Goal: Information Seeking & Learning: Learn about a topic

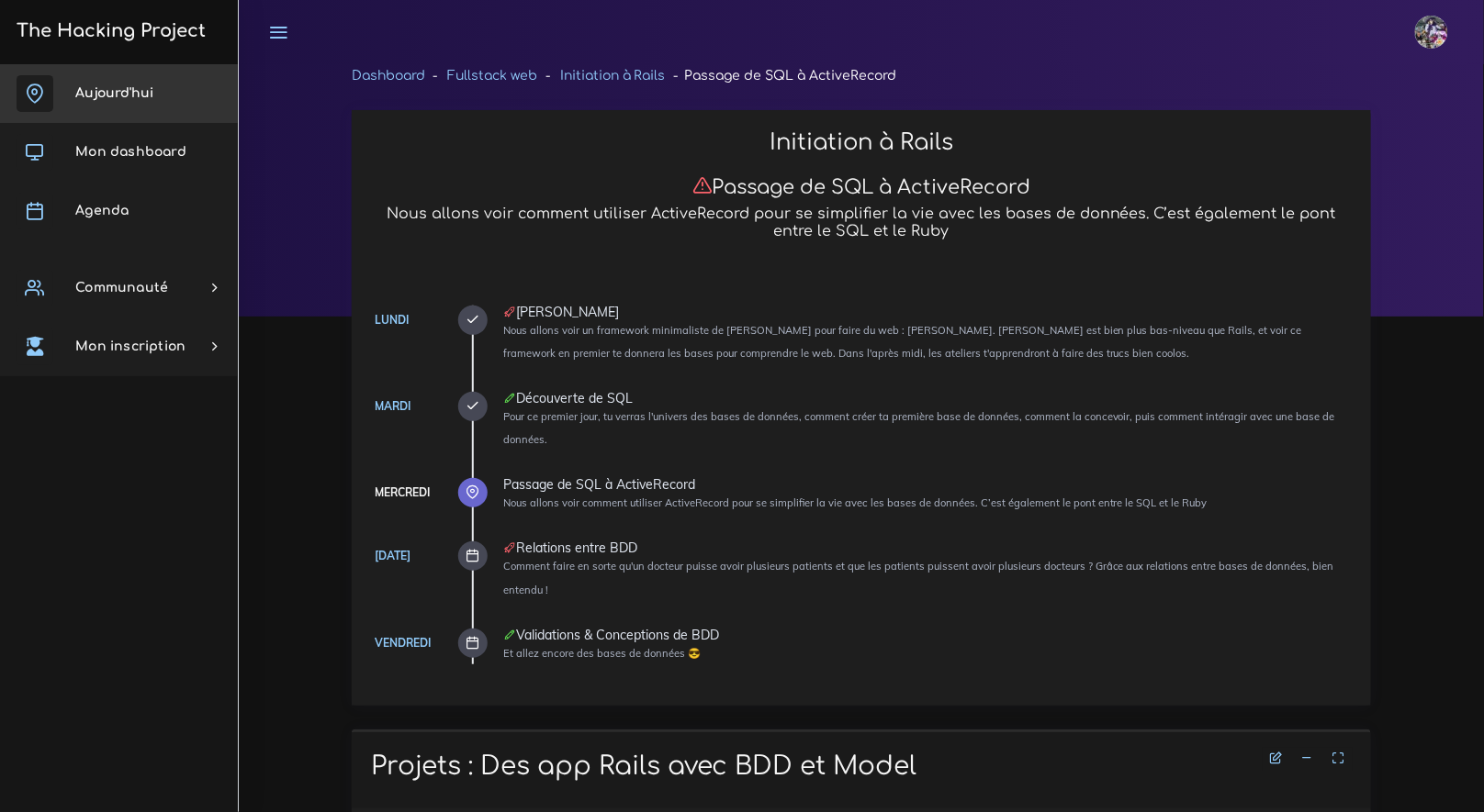
click at [103, 100] on link "Aujourd'hui" at bounding box center [119, 93] width 238 height 59
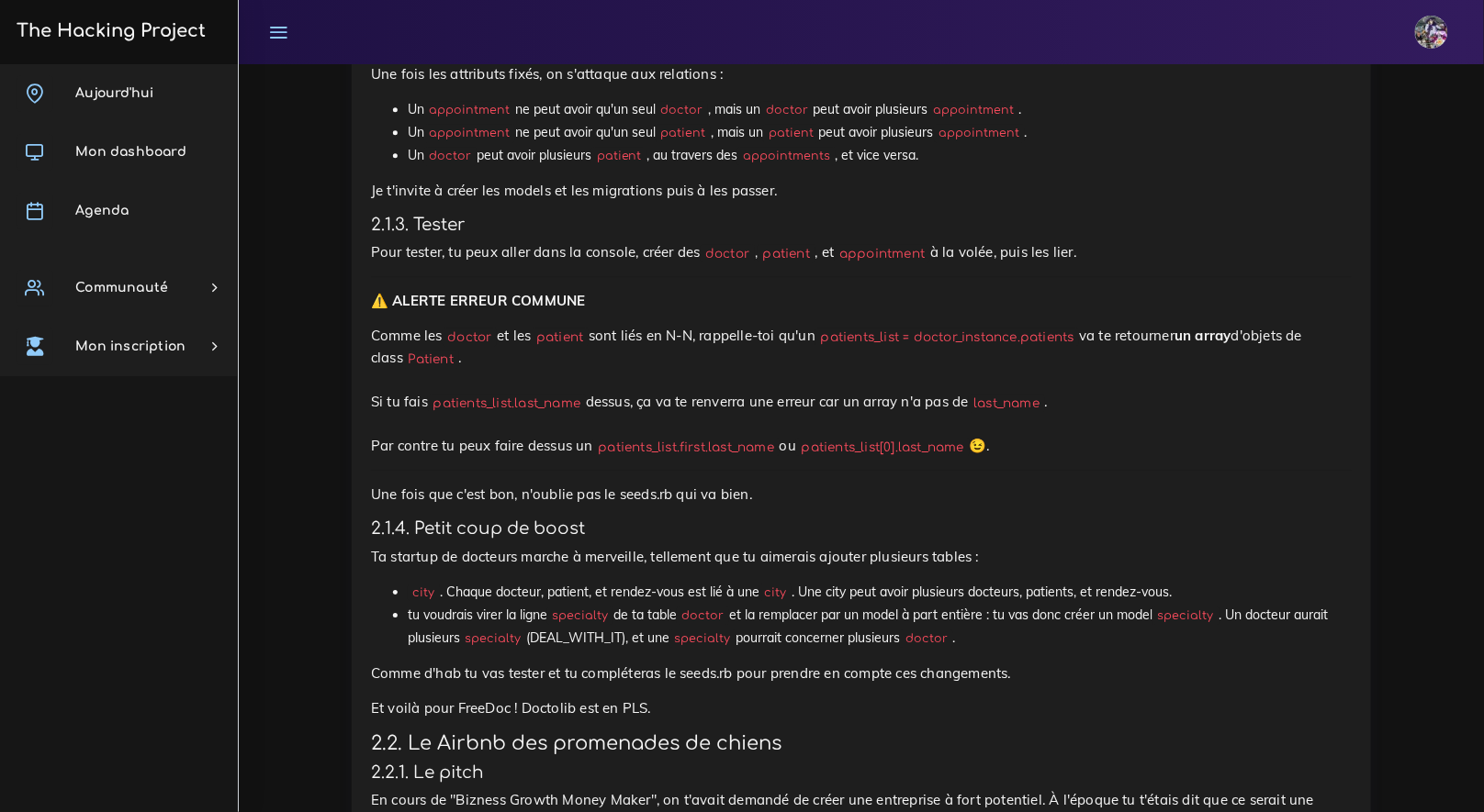
scroll to position [1632, 0]
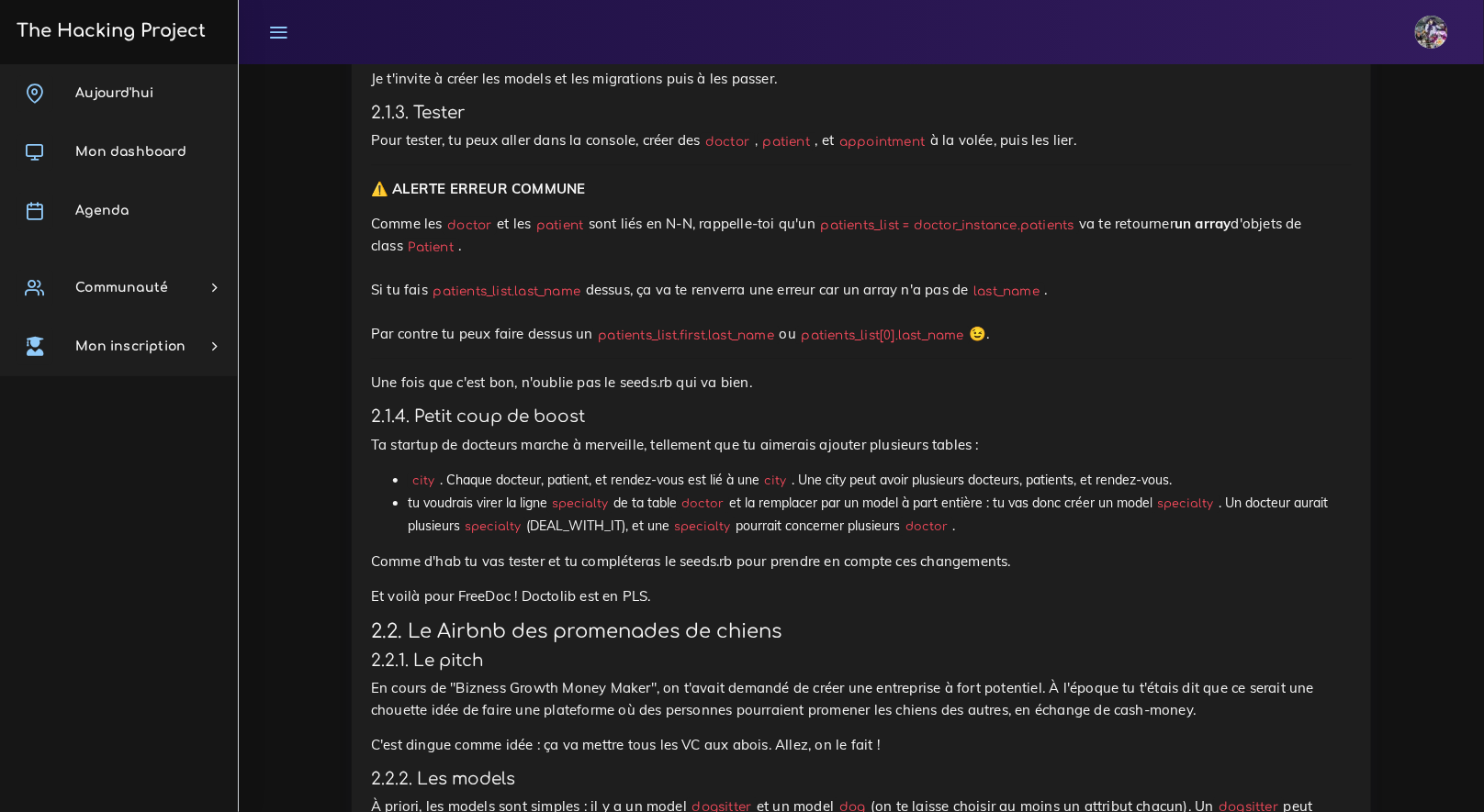
drag, startPoint x: 396, startPoint y: 484, endPoint x: 681, endPoint y: 471, distance: 285.3
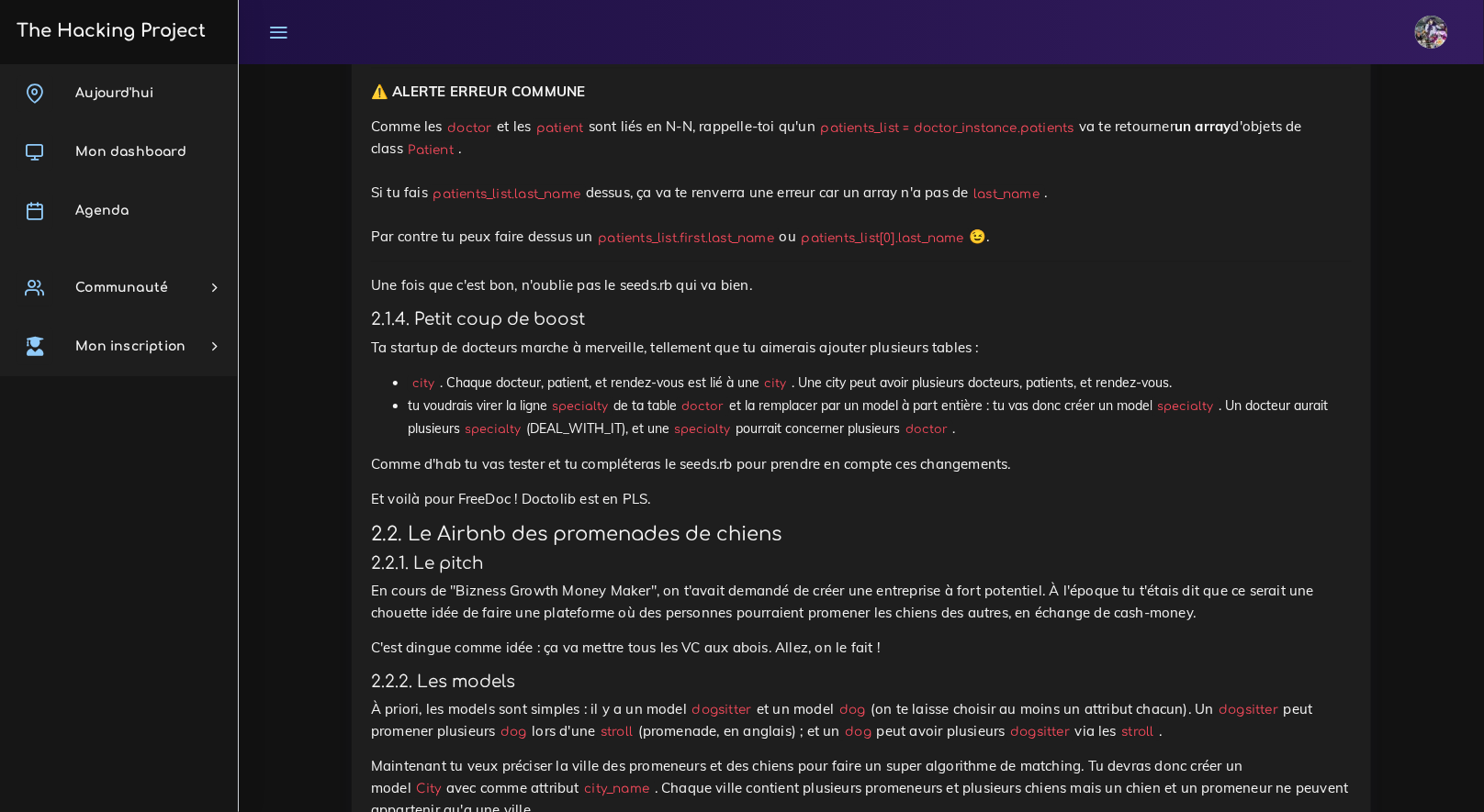
scroll to position [1746, 0]
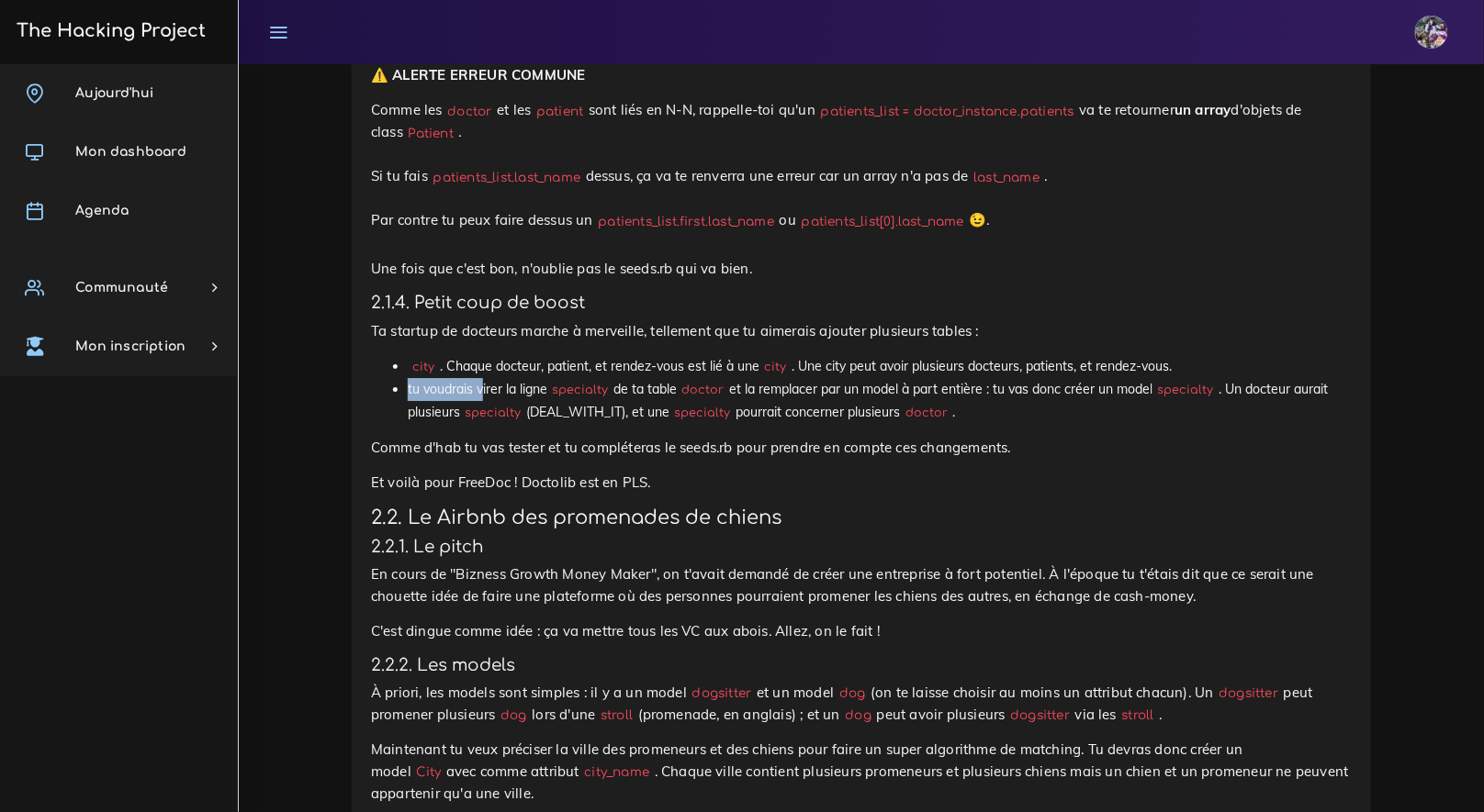
drag, startPoint x: 390, startPoint y: 395, endPoint x: 495, endPoint y: 383, distance: 105.7
click at [494, 382] on ul "city . Chaque docteur, patient, et rendez-vous est lié à une city . Une city pe…" at bounding box center [861, 390] width 981 height 70
click at [495, 383] on li "tu voudrais virer la ligne specialty de ta table doctor et la remplacer par un …" at bounding box center [879, 401] width 944 height 45
click at [379, 330] on p "Ta startup de docteurs marche à merveille, tellement que tu aimerais ajouter pl…" at bounding box center [861, 331] width 981 height 22
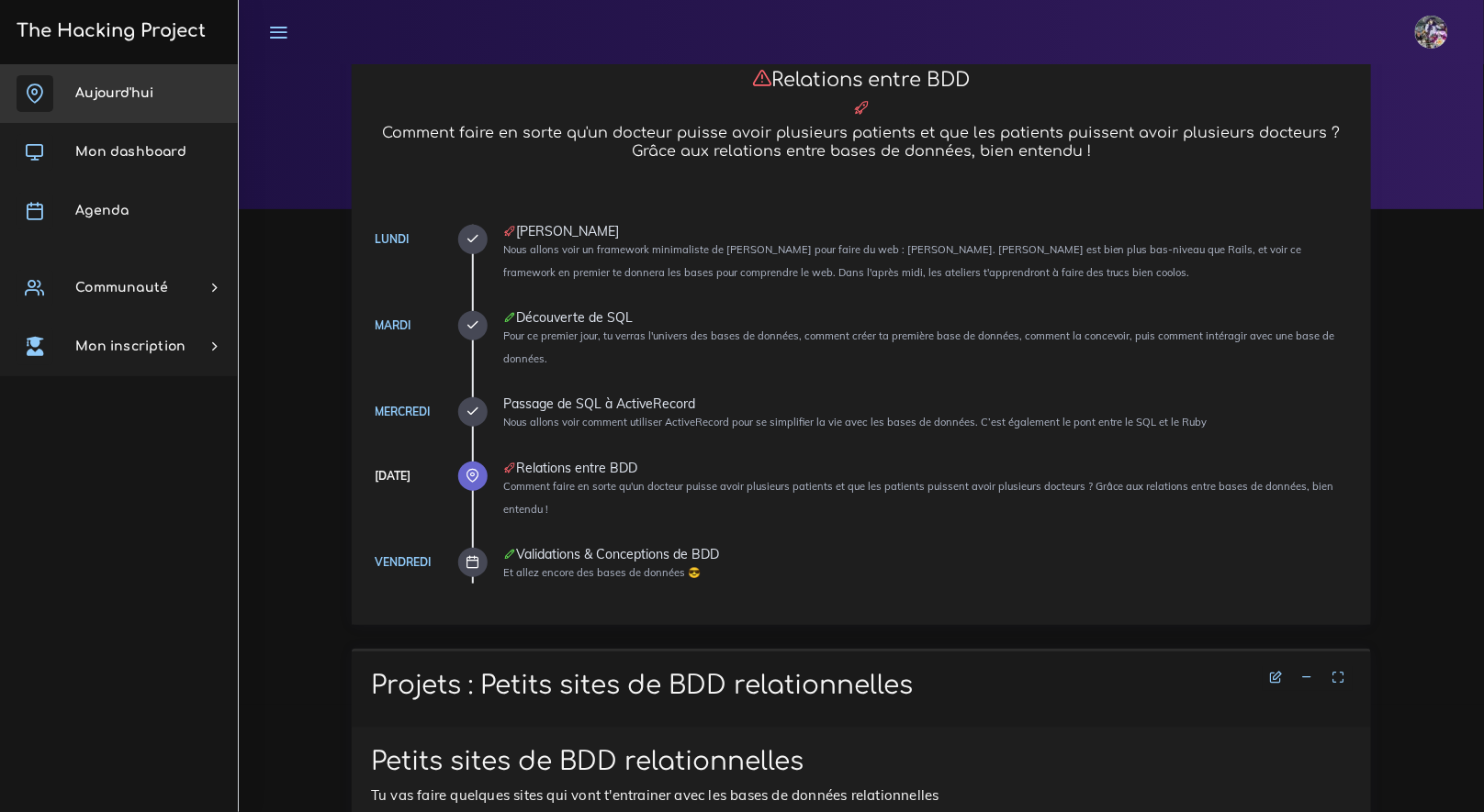
scroll to position [23, 0]
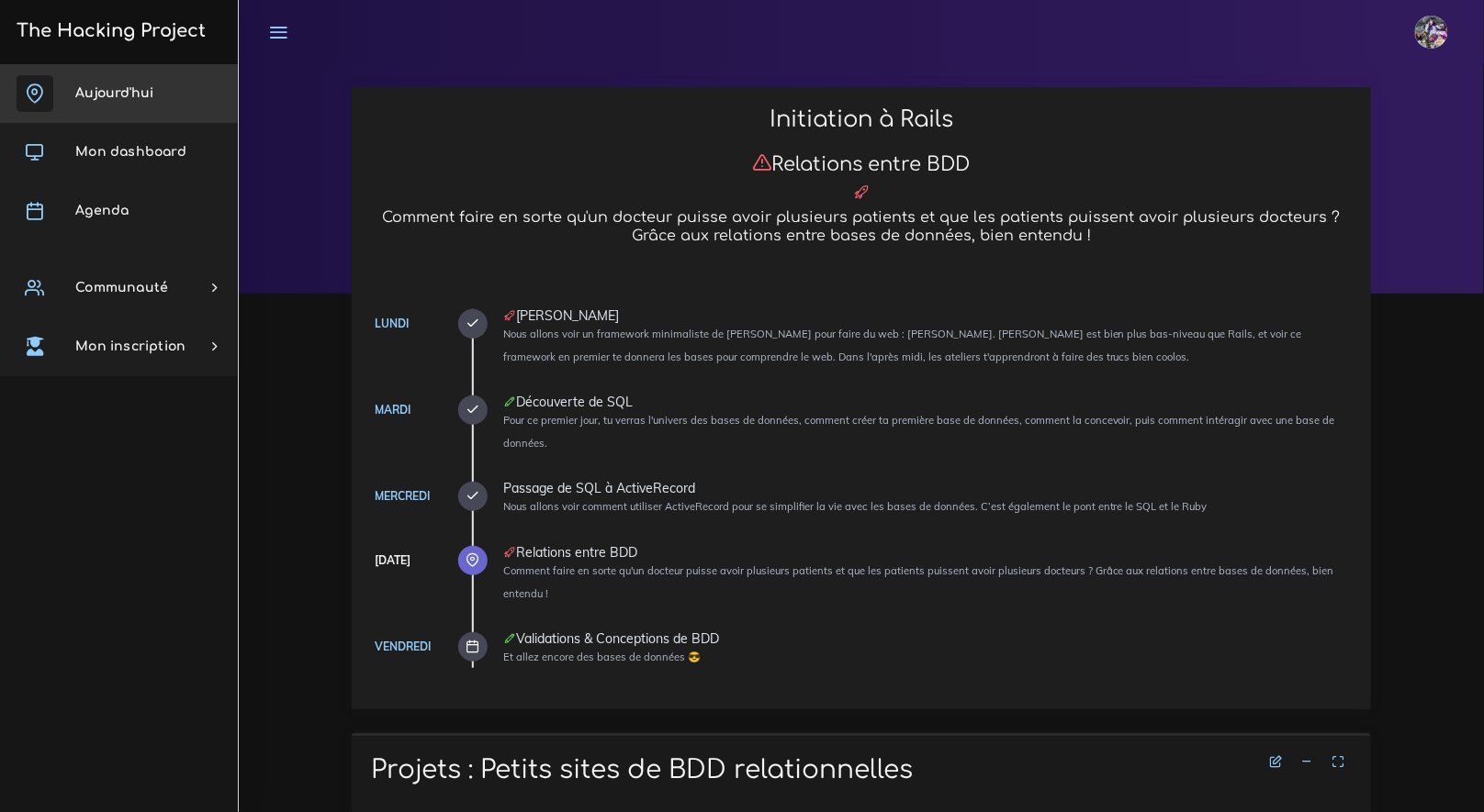
click at [156, 98] on link "Aujourd'hui" at bounding box center [119, 93] width 238 height 59
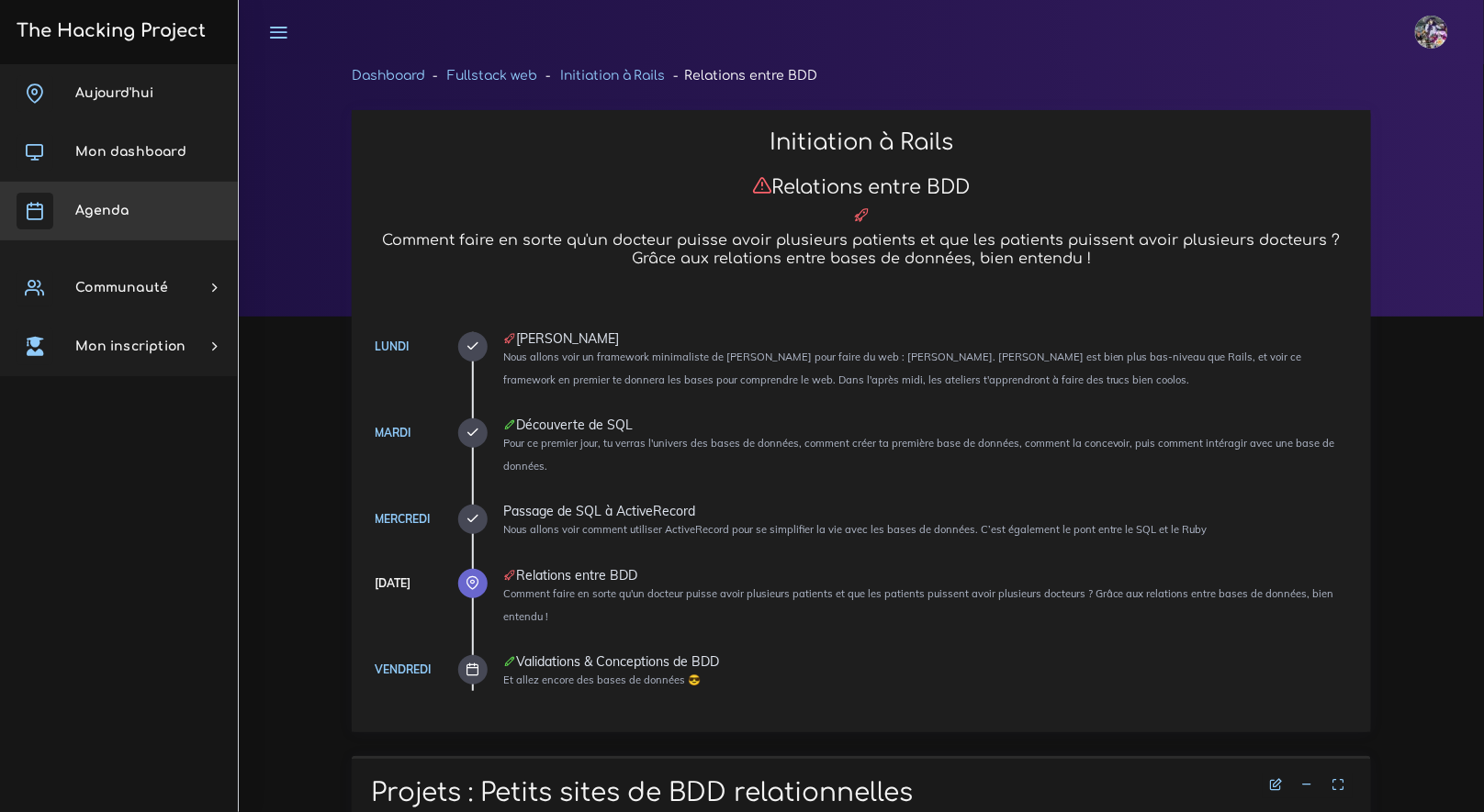
click at [133, 196] on link "Agenda" at bounding box center [119, 211] width 238 height 59
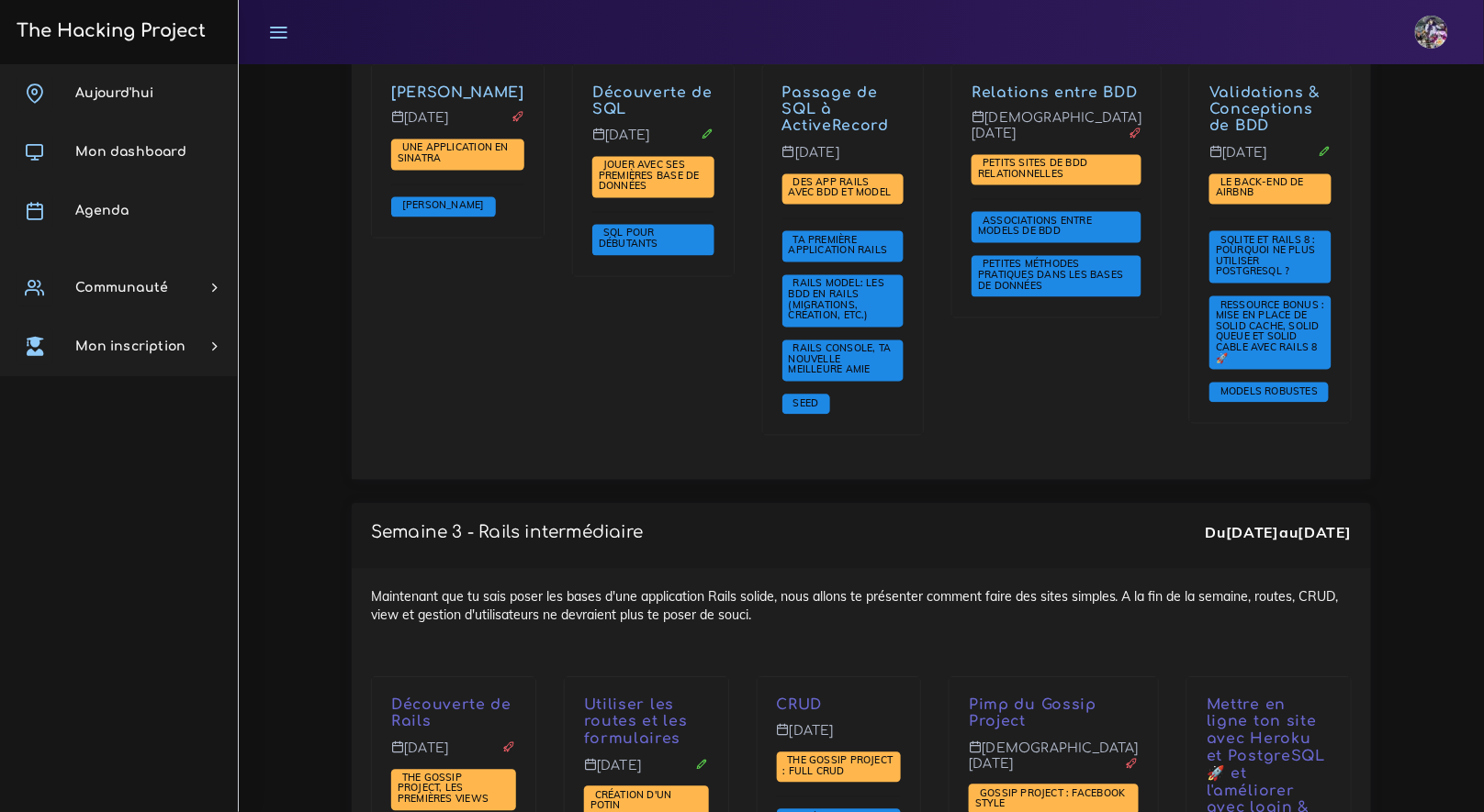
scroll to position [2948, 0]
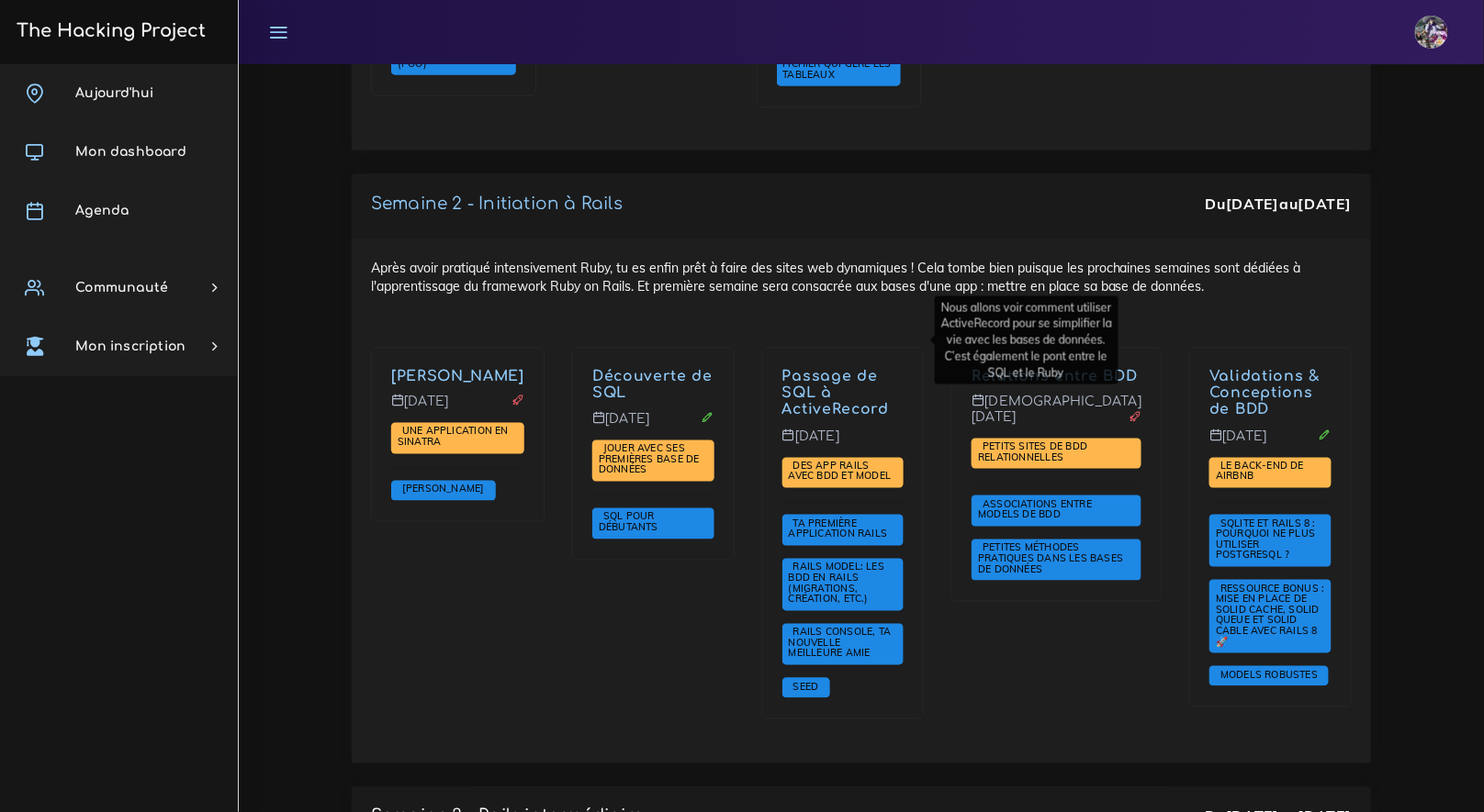
click at [849, 368] on link "Passage de SQL à ActiveRecord" at bounding box center [835, 393] width 106 height 51
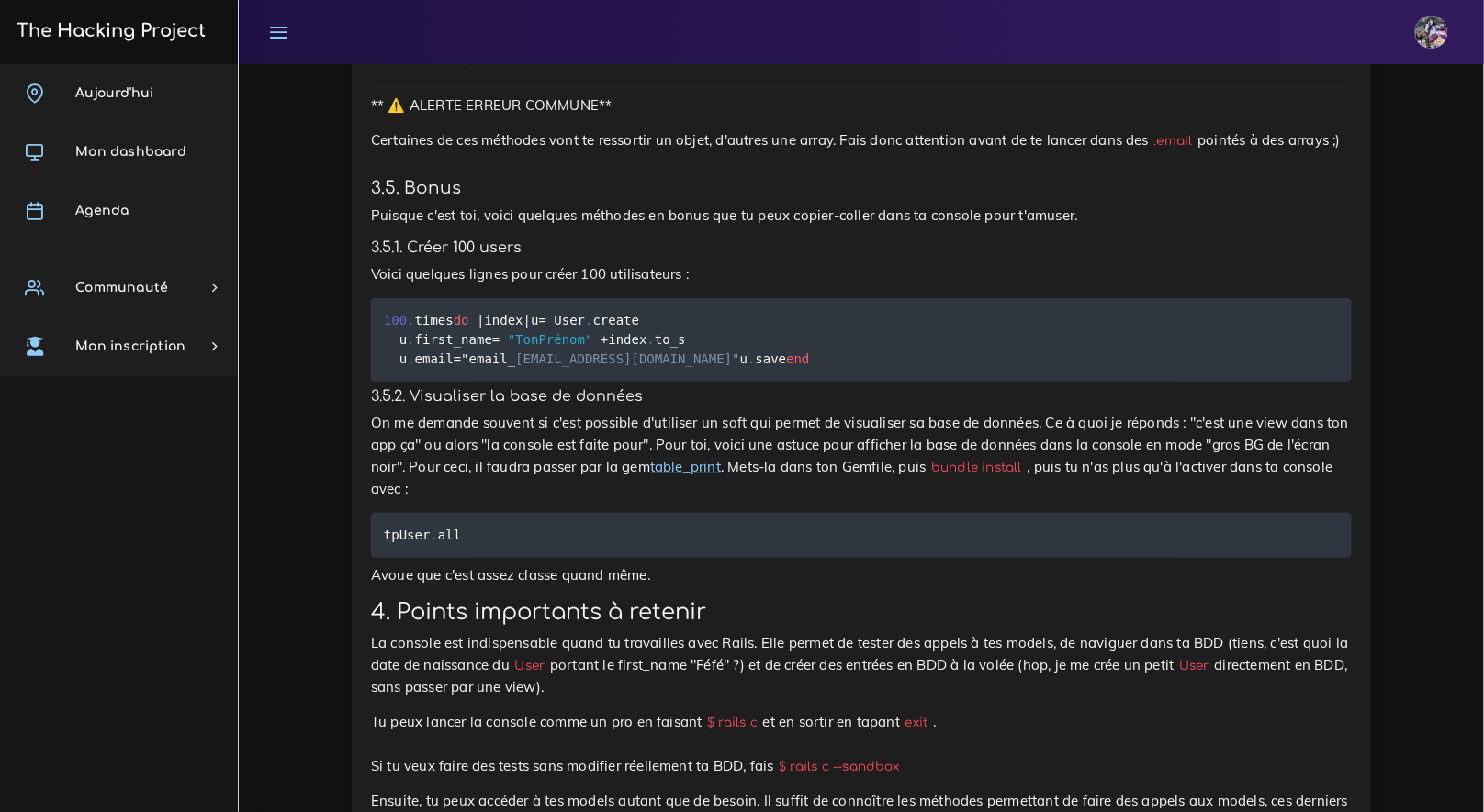
scroll to position [19920, 0]
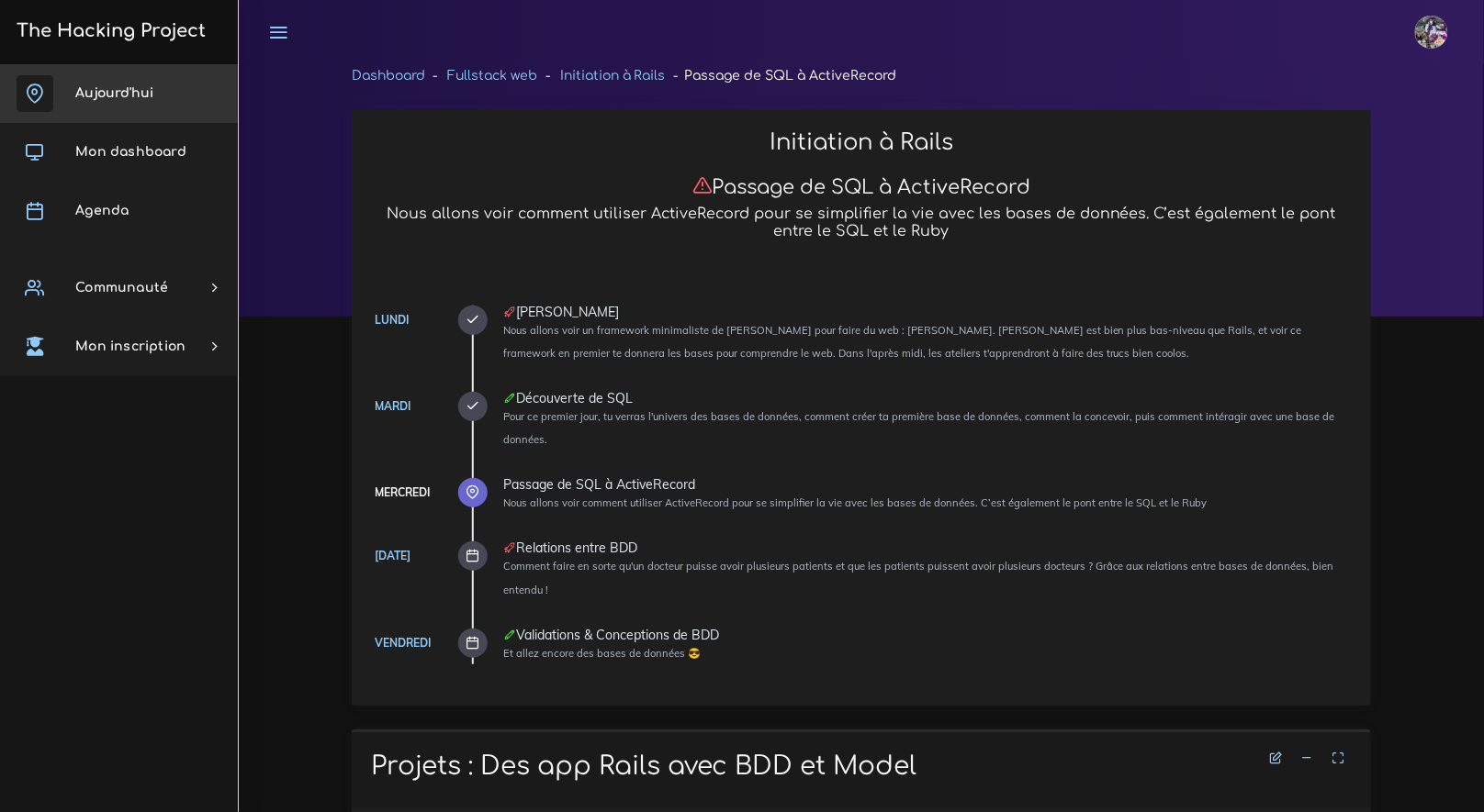
click at [121, 84] on link "Aujourd'hui" at bounding box center [119, 93] width 238 height 59
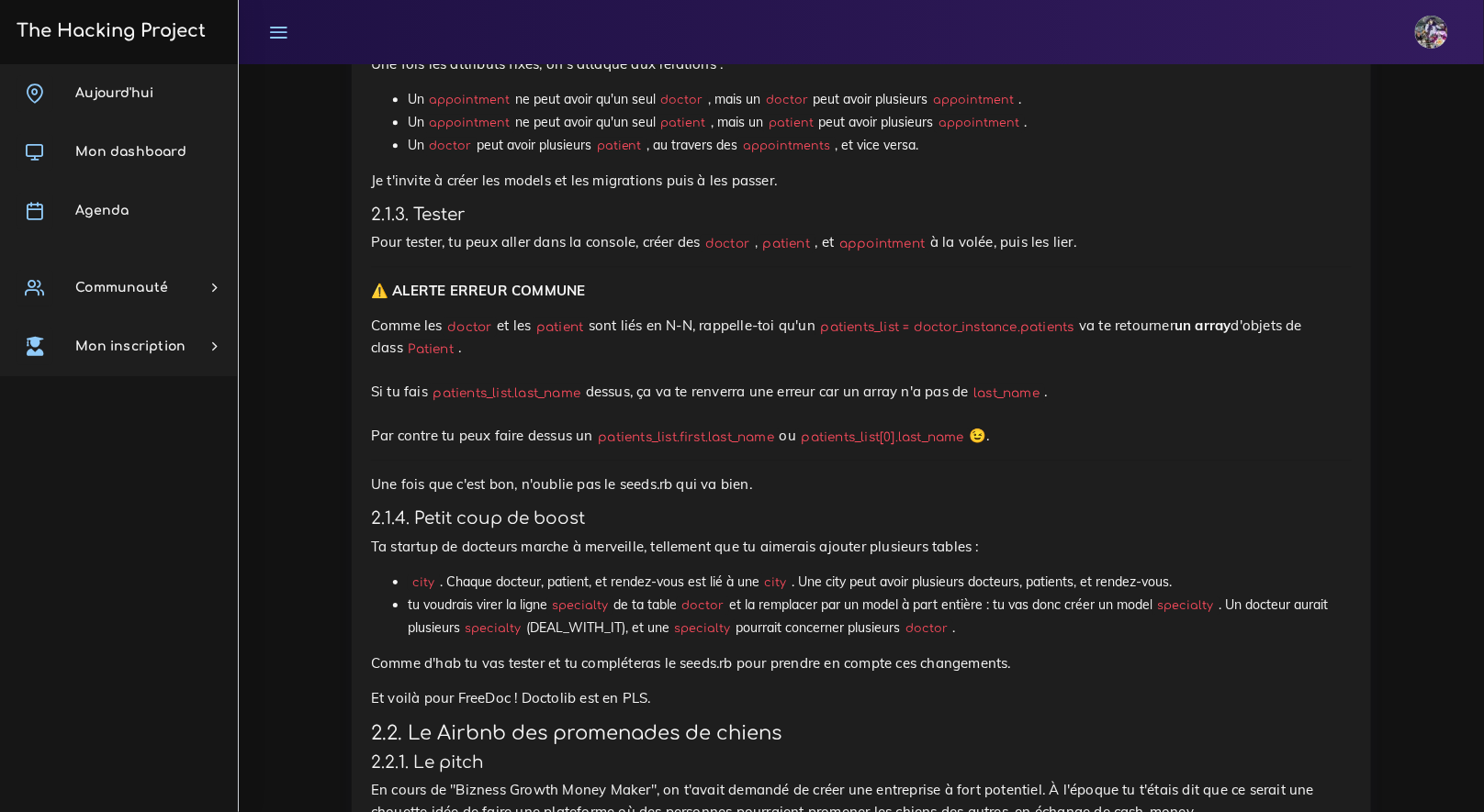
scroll to position [1531, 0]
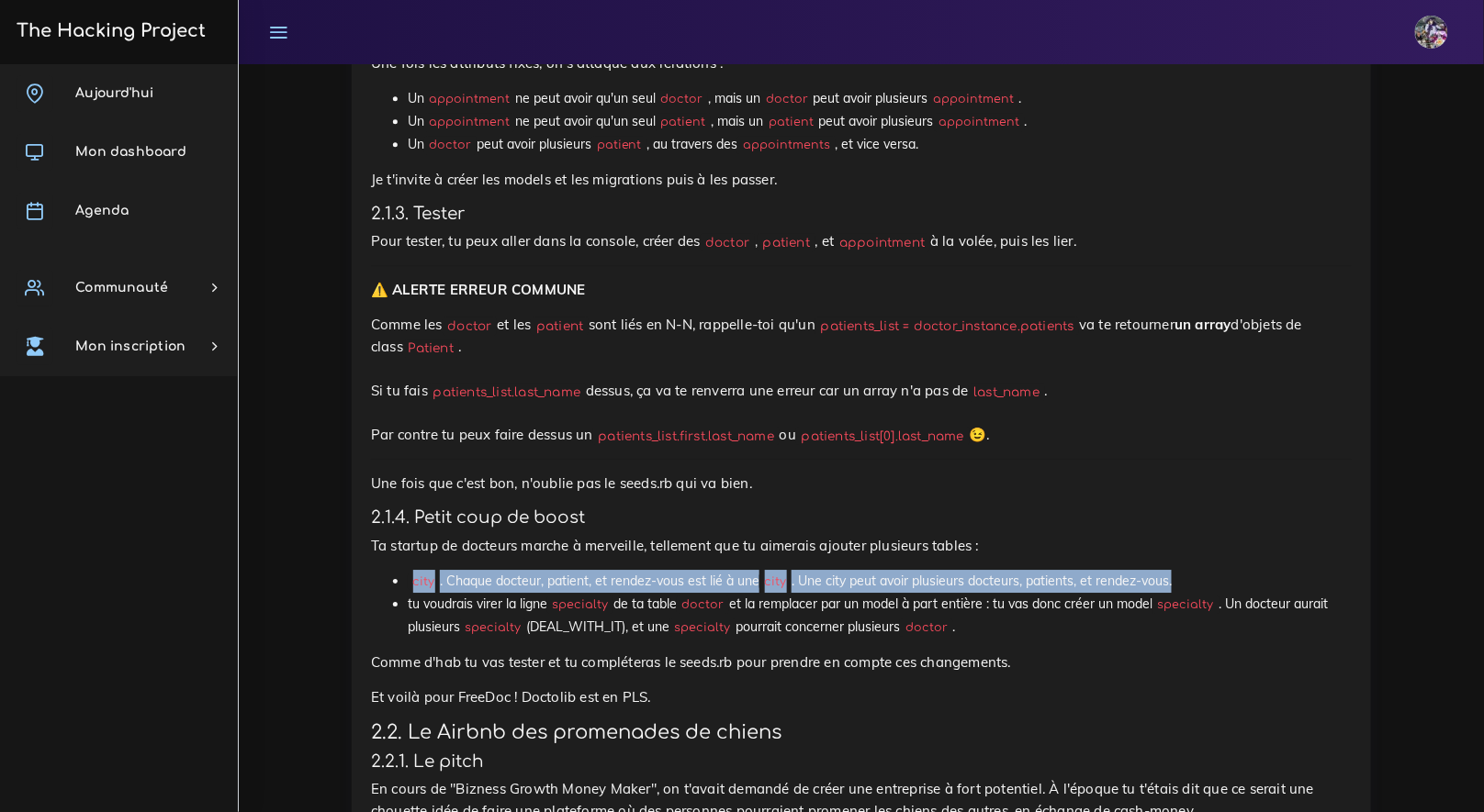
drag, startPoint x: 409, startPoint y: 586, endPoint x: 1183, endPoint y: 584, distance: 774.0
click at [1183, 584] on li "city . Chaque docteur, patient, et rendez-vous est lié à une city . Une city pe…" at bounding box center [879, 582] width 944 height 23
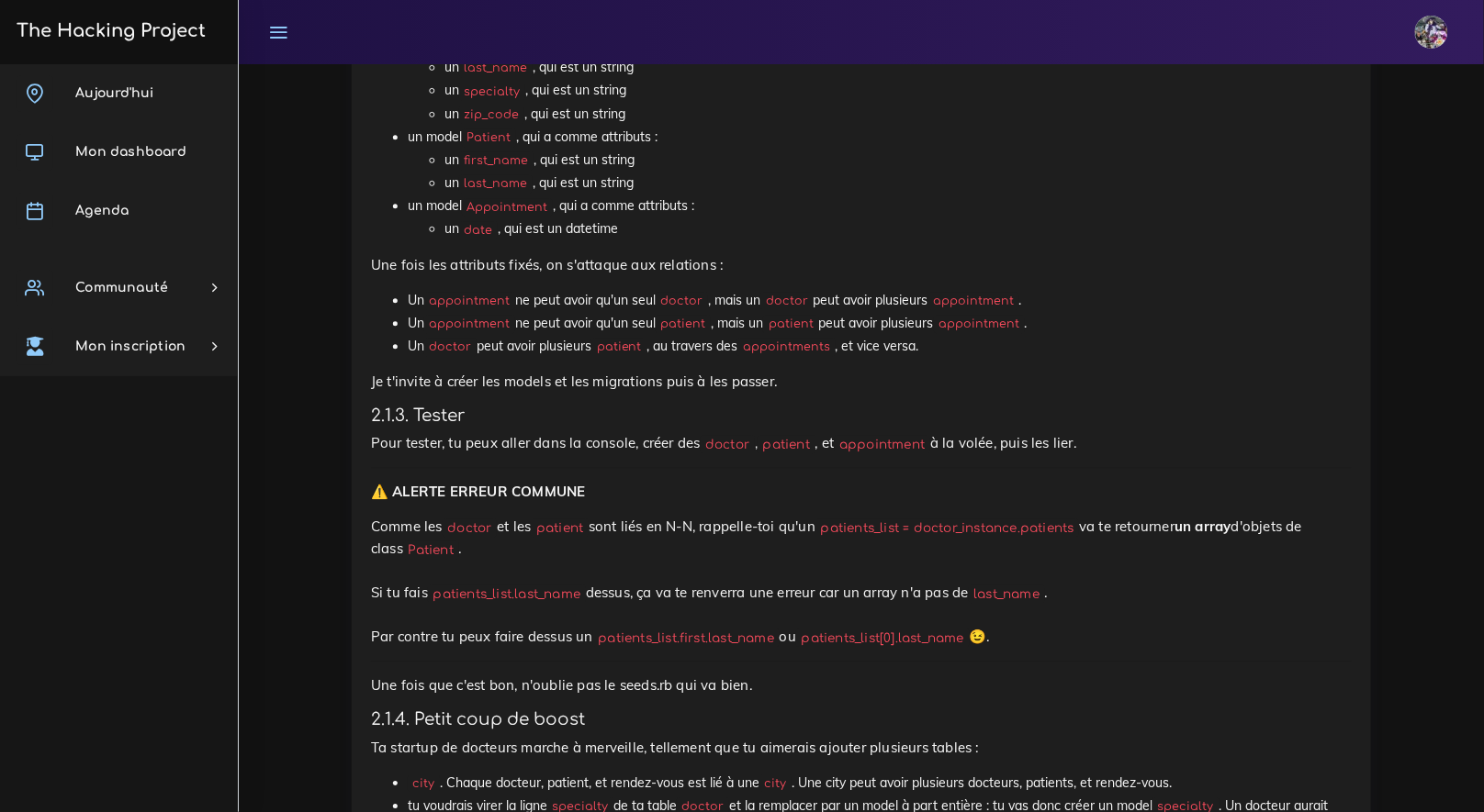
scroll to position [1727, 0]
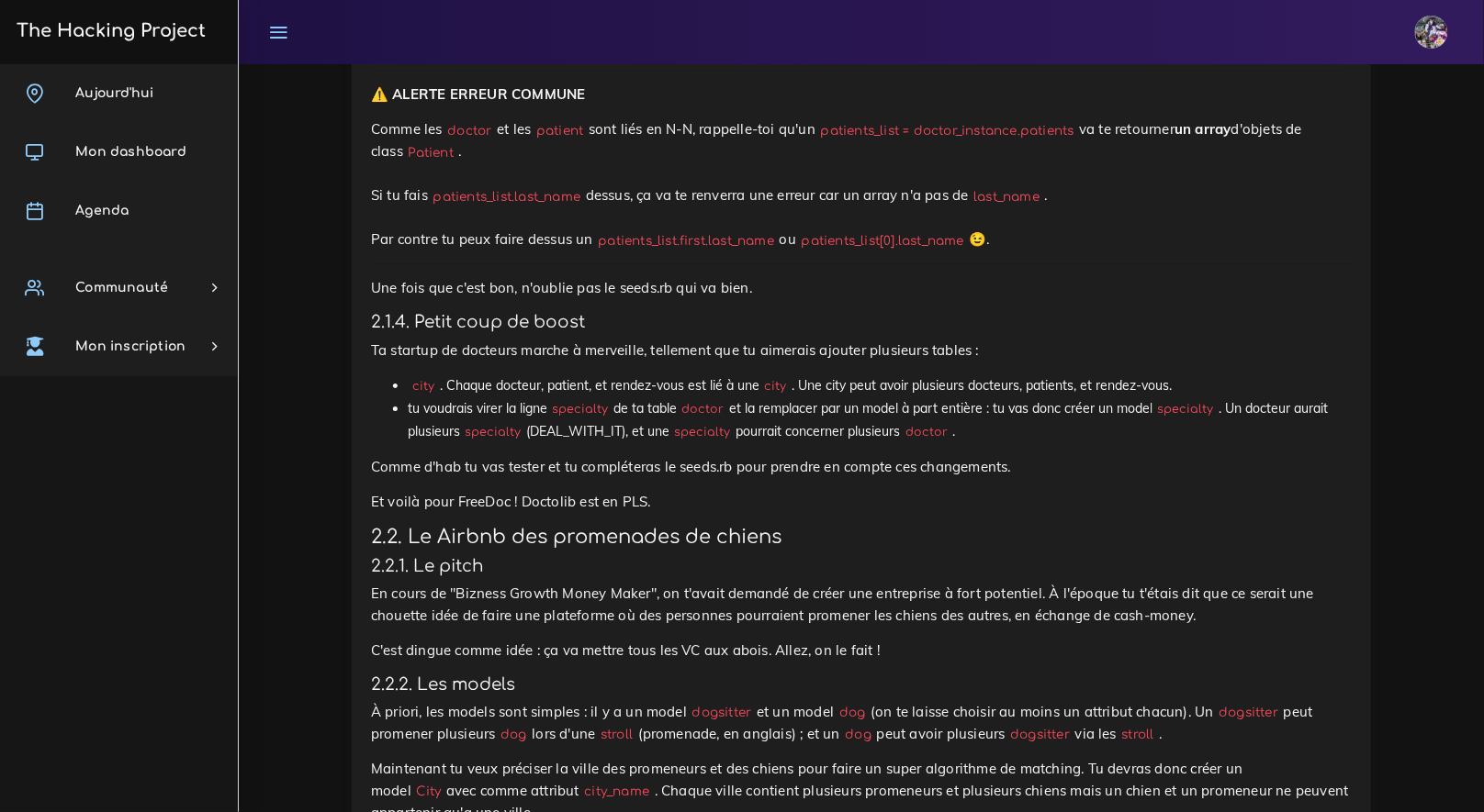
drag, startPoint x: 1121, startPoint y: 383, endPoint x: 1137, endPoint y: 383, distance: 16.0
click at [1122, 383] on li "city . Chaque docteur, patient, et rendez-vous est lié à une city . Une city pe…" at bounding box center [879, 386] width 944 height 23
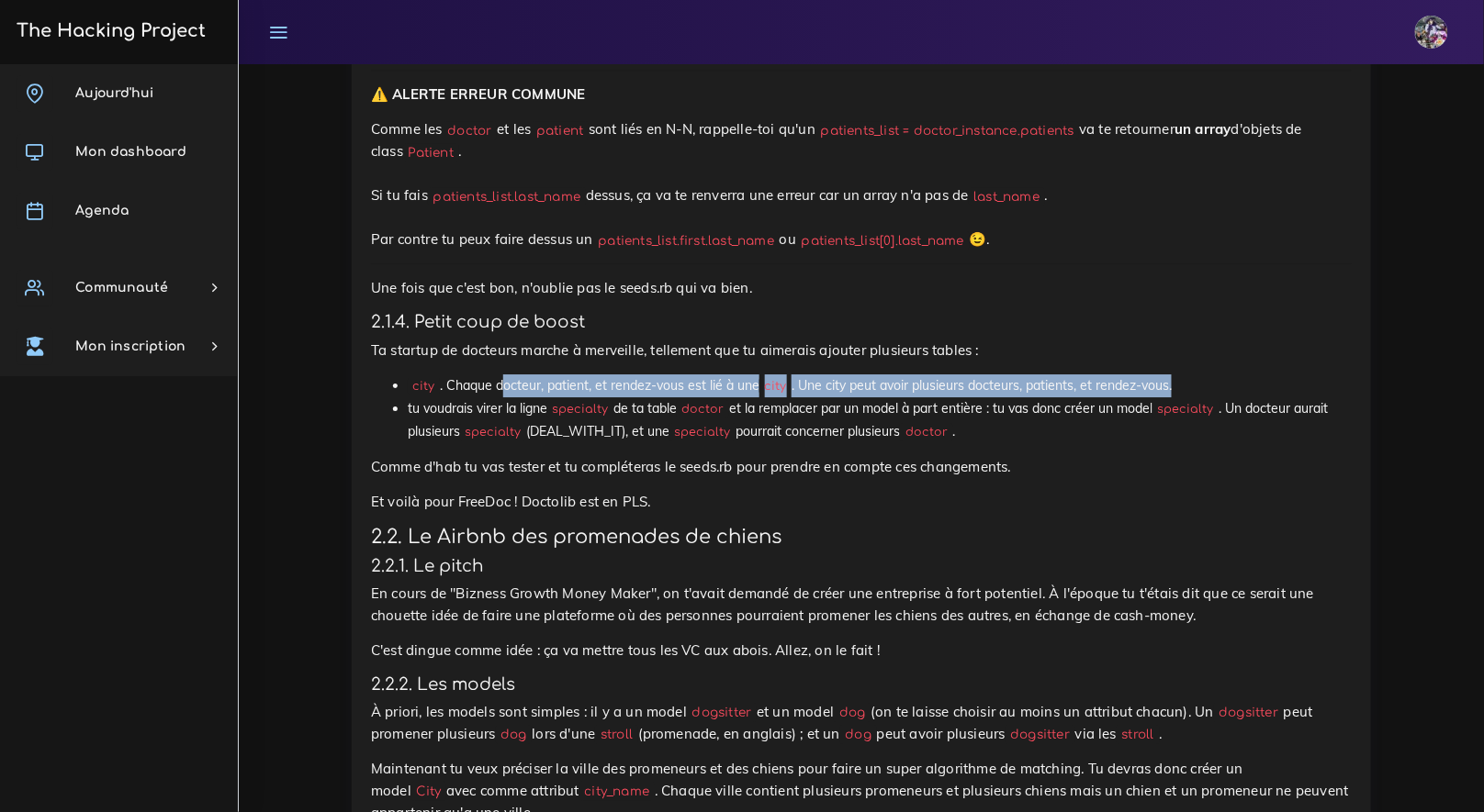
drag, startPoint x: 1196, startPoint y: 385, endPoint x: 442, endPoint y: 386, distance: 754.0
click at [500, 387] on li "city . Chaque docteur, patient, et rendez-vous est lié à une city . Une city pe…" at bounding box center [879, 386] width 944 height 23
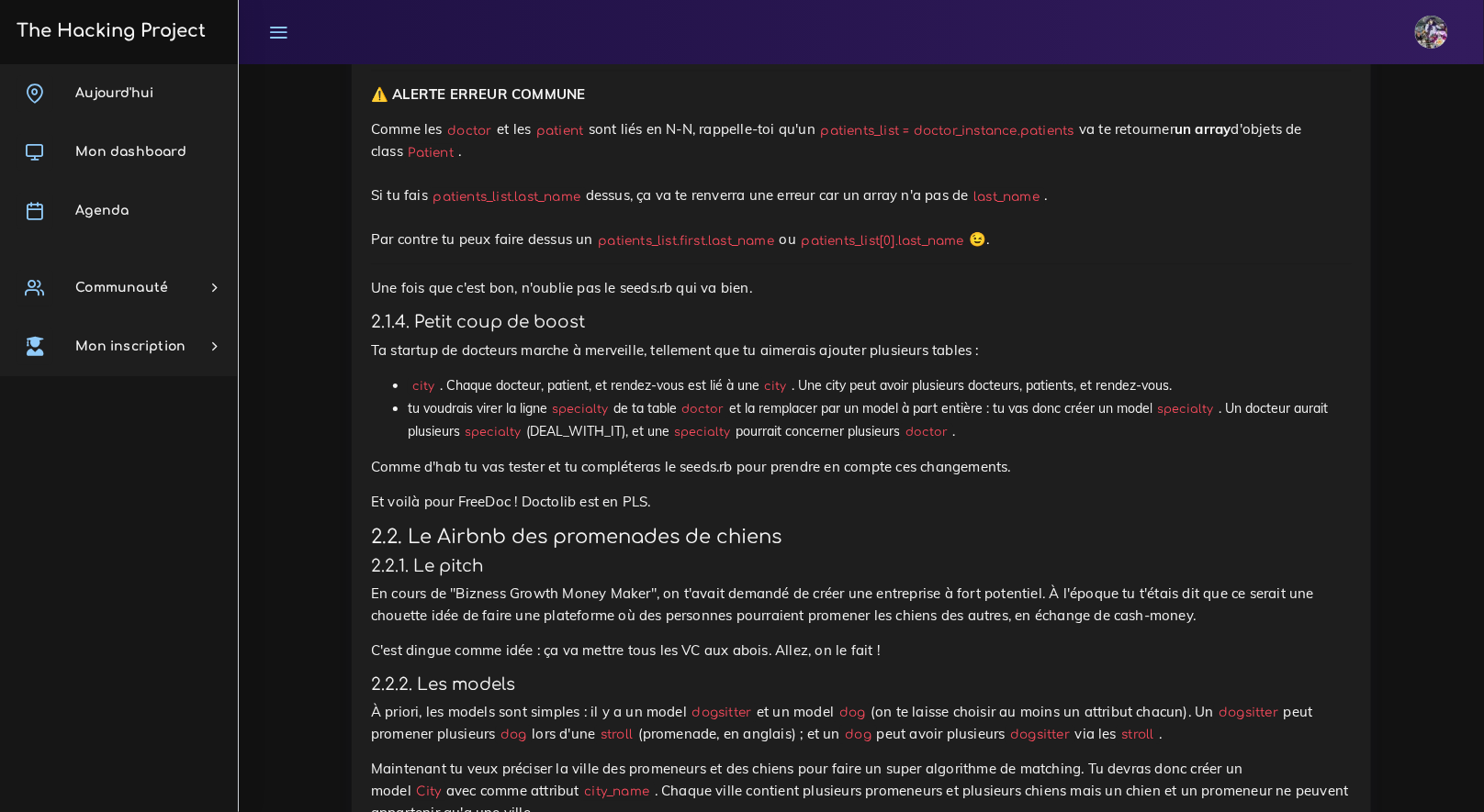
click at [424, 407] on li "tu voudrais virer la ligne specialty de ta table doctor et la remplacer par un …" at bounding box center [879, 420] width 944 height 45
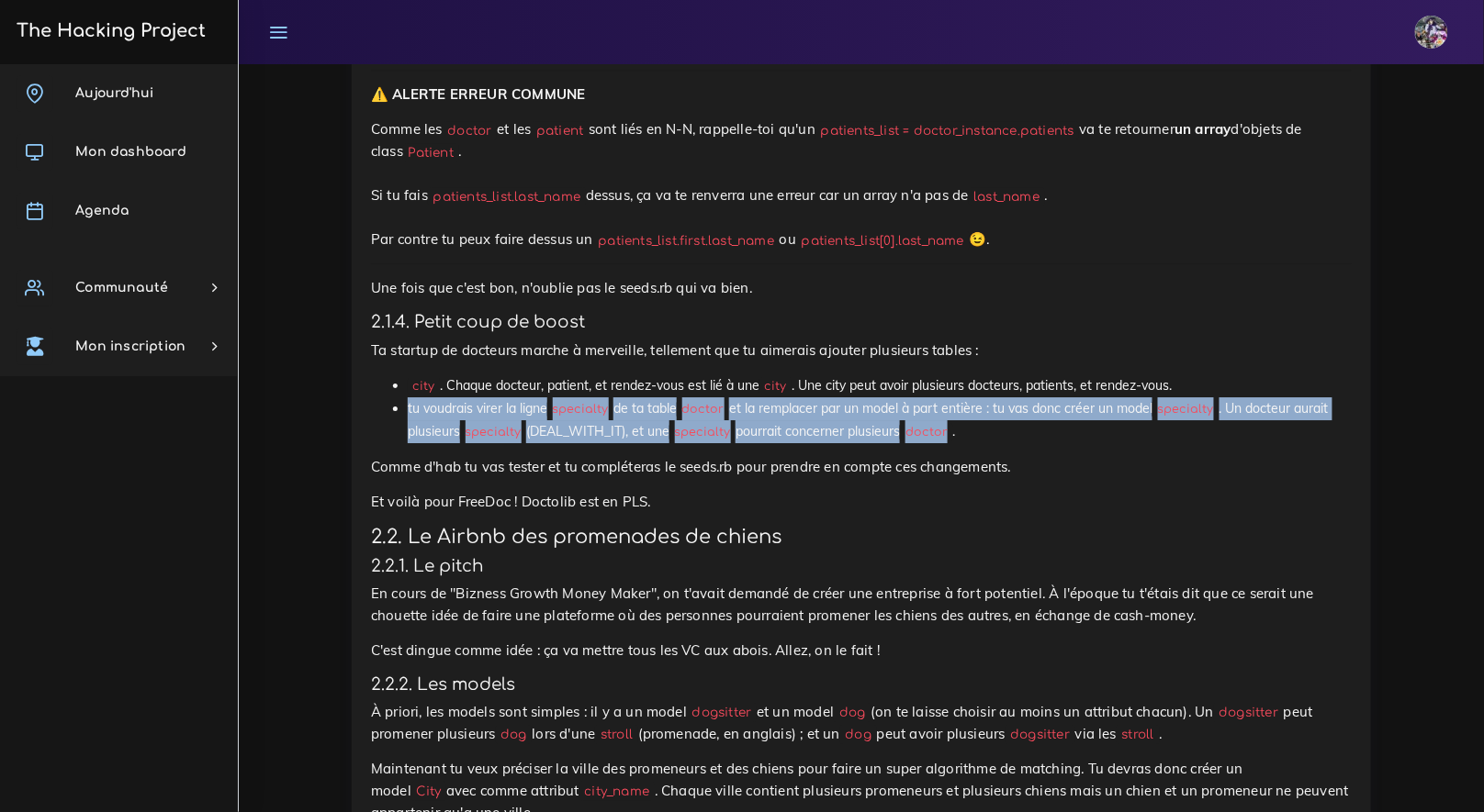
drag, startPoint x: 550, startPoint y: 425, endPoint x: 962, endPoint y: 438, distance: 412.2
click at [960, 441] on li "tu voudrais virer la ligne specialty de ta table doctor et la remplacer par un …" at bounding box center [879, 420] width 944 height 45
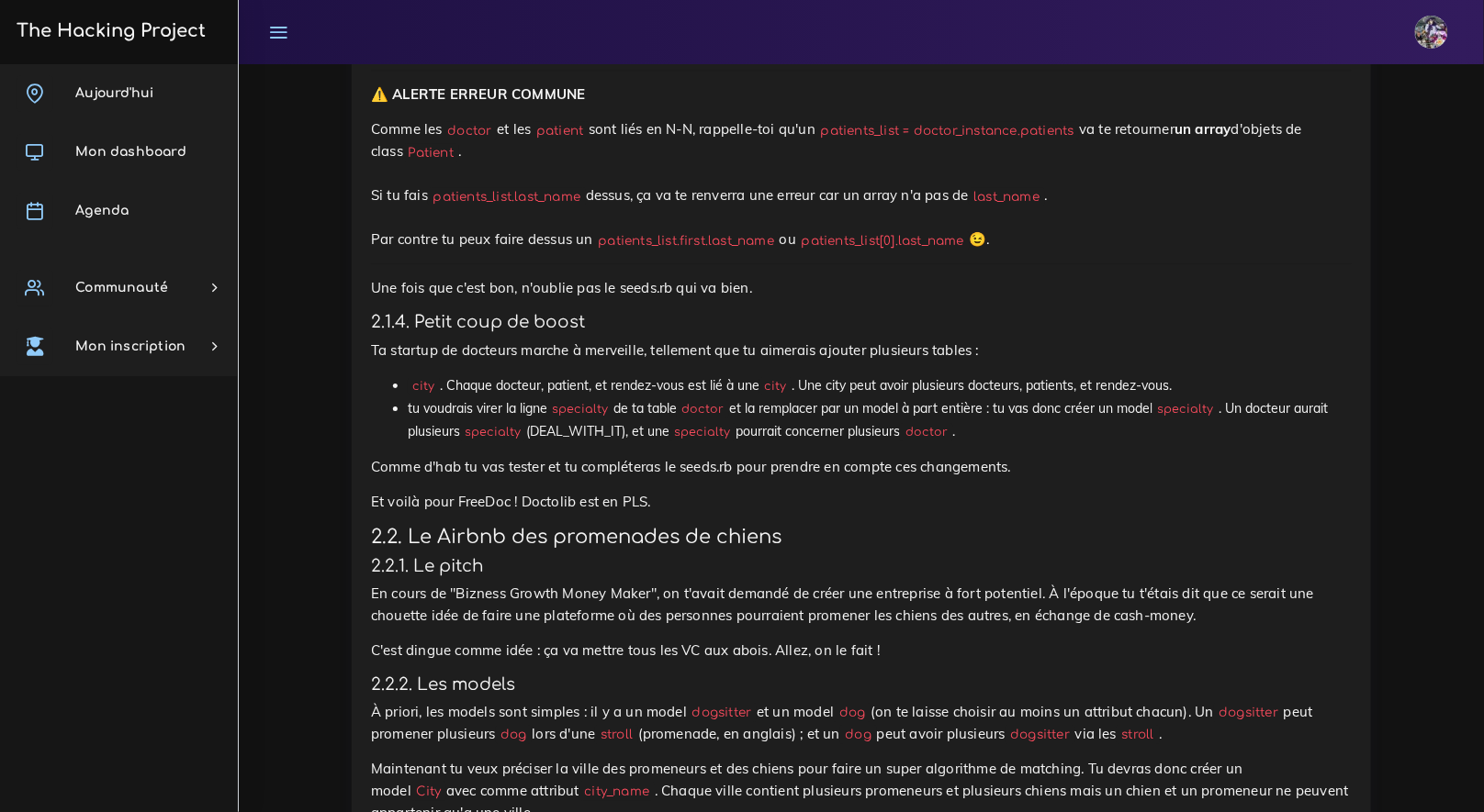
click at [953, 438] on code "doctor" at bounding box center [925, 432] width 52 height 18
click at [765, 422] on li "tu voudrais virer la ligne specialty de ta table doctor et la remplacer par un …" at bounding box center [879, 420] width 944 height 45
click at [603, 418] on code "specialty" at bounding box center [580, 409] width 66 height 18
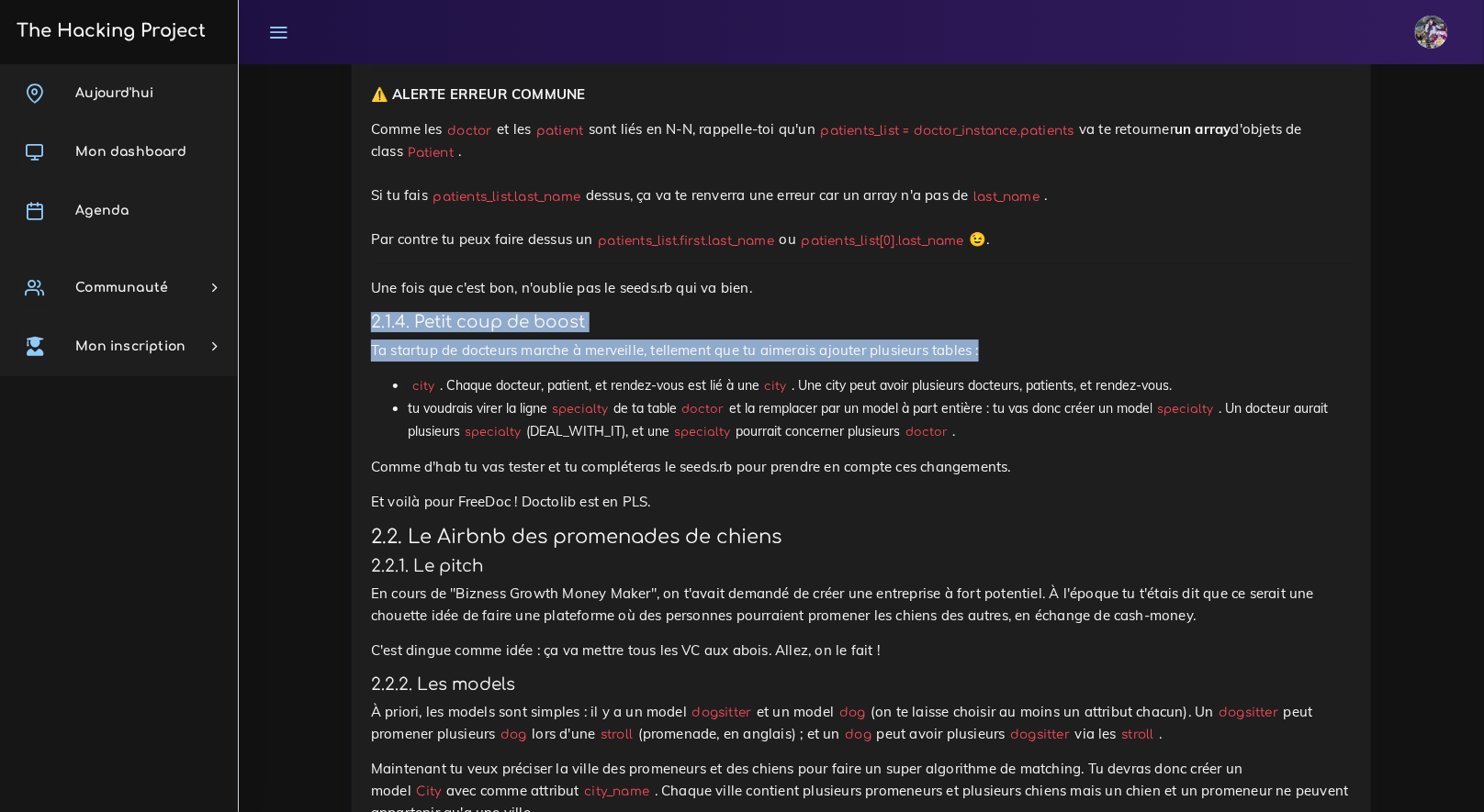
drag, startPoint x: 378, startPoint y: 328, endPoint x: 788, endPoint y: 368, distance: 411.9
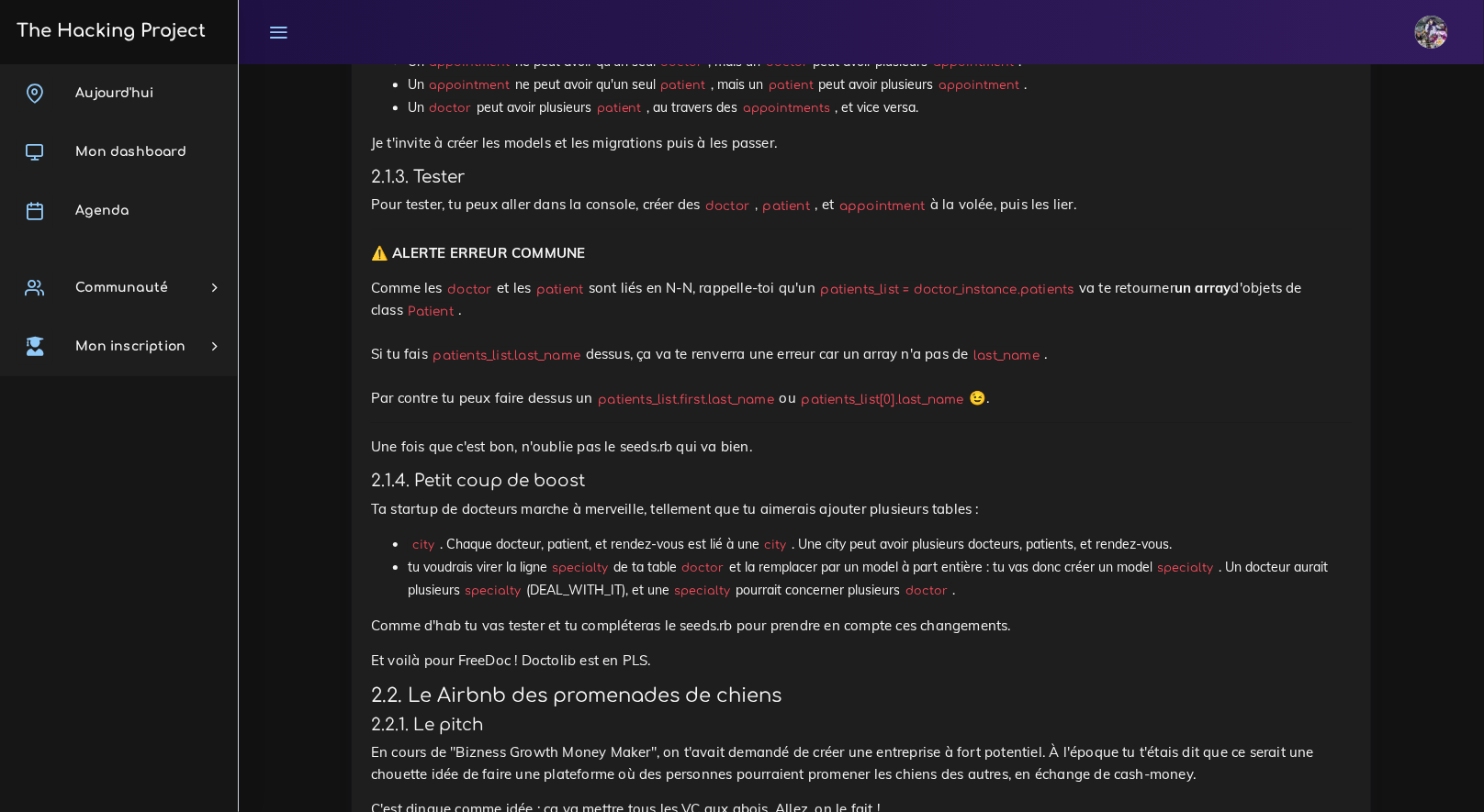
scroll to position [1566, 0]
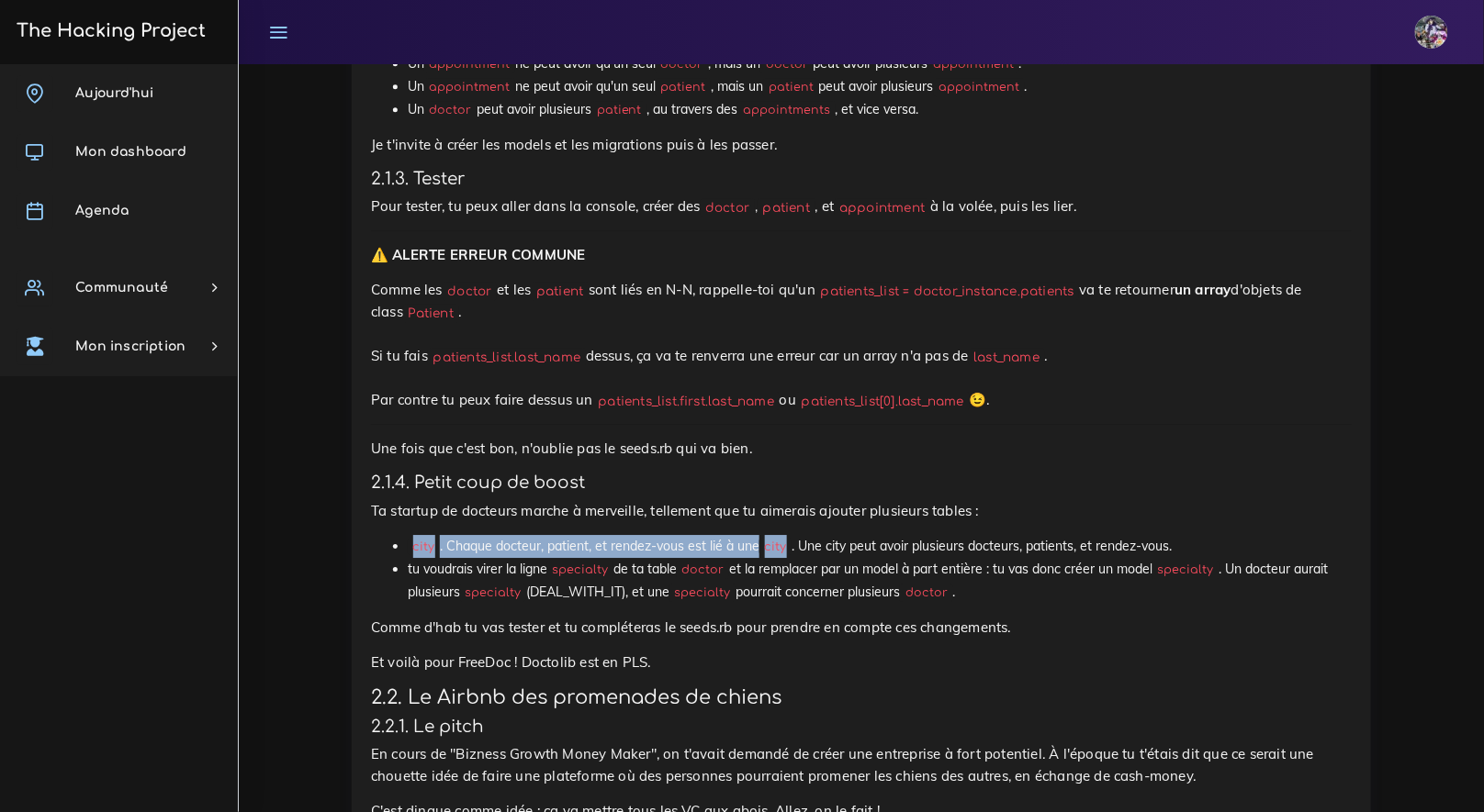
drag, startPoint x: 401, startPoint y: 543, endPoint x: 779, endPoint y: 548, distance: 378.0
click at [779, 548] on ul "city . Chaque docteur, patient, et rendez-vous est lié à une city . Une city pe…" at bounding box center [861, 570] width 981 height 70
drag, startPoint x: 694, startPoint y: 543, endPoint x: 658, endPoint y: 539, distance: 36.2
click at [695, 543] on li "city . Chaque docteur, patient, et rendez-vous est lié à une city . Une city pe…" at bounding box center [879, 547] width 944 height 23
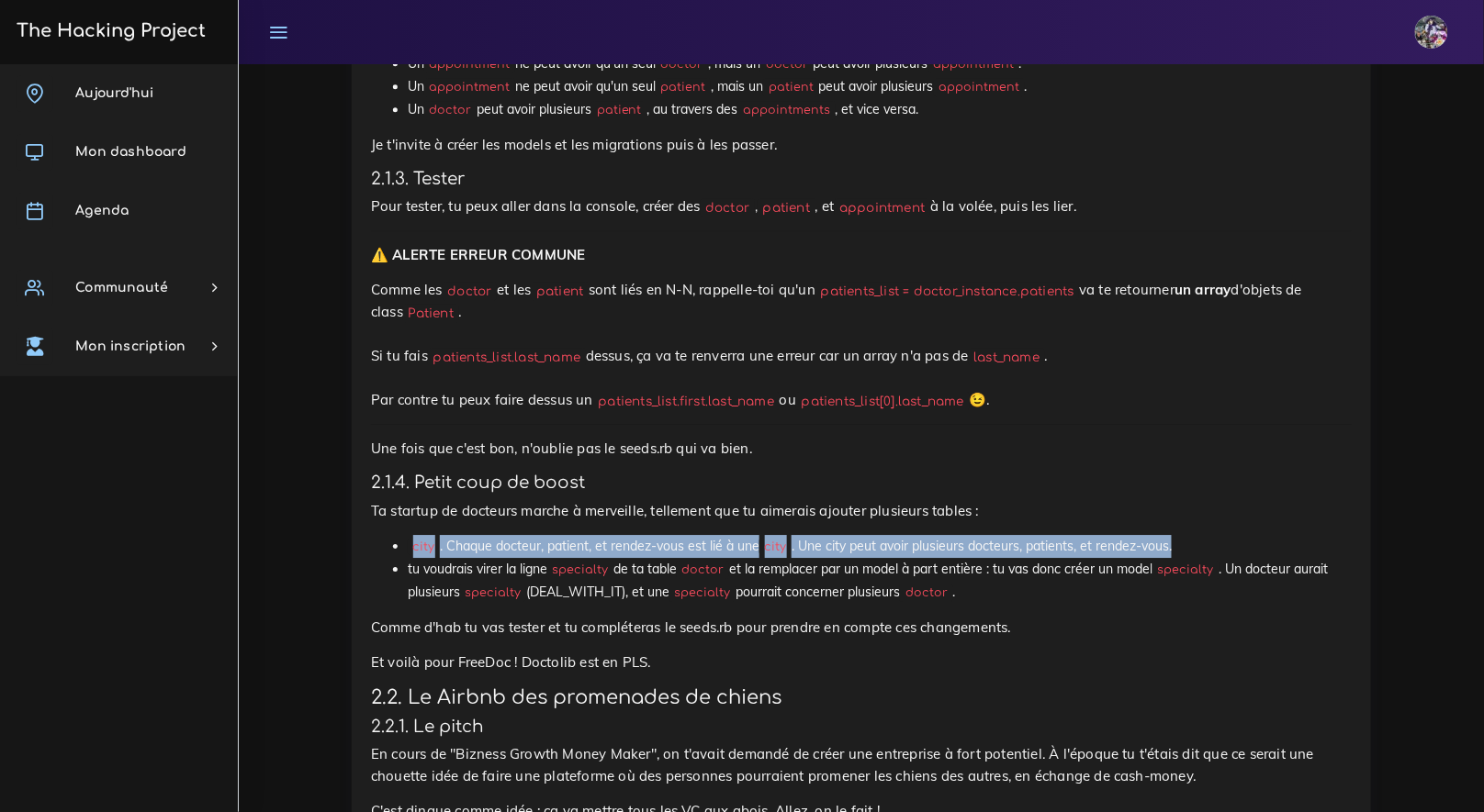
drag, startPoint x: 394, startPoint y: 551, endPoint x: 1245, endPoint y: 561, distance: 851.1
click at [1245, 561] on ul "city . Chaque docteur, patient, et rendez-vous est lié à une city . Une city pe…" at bounding box center [861, 570] width 981 height 70
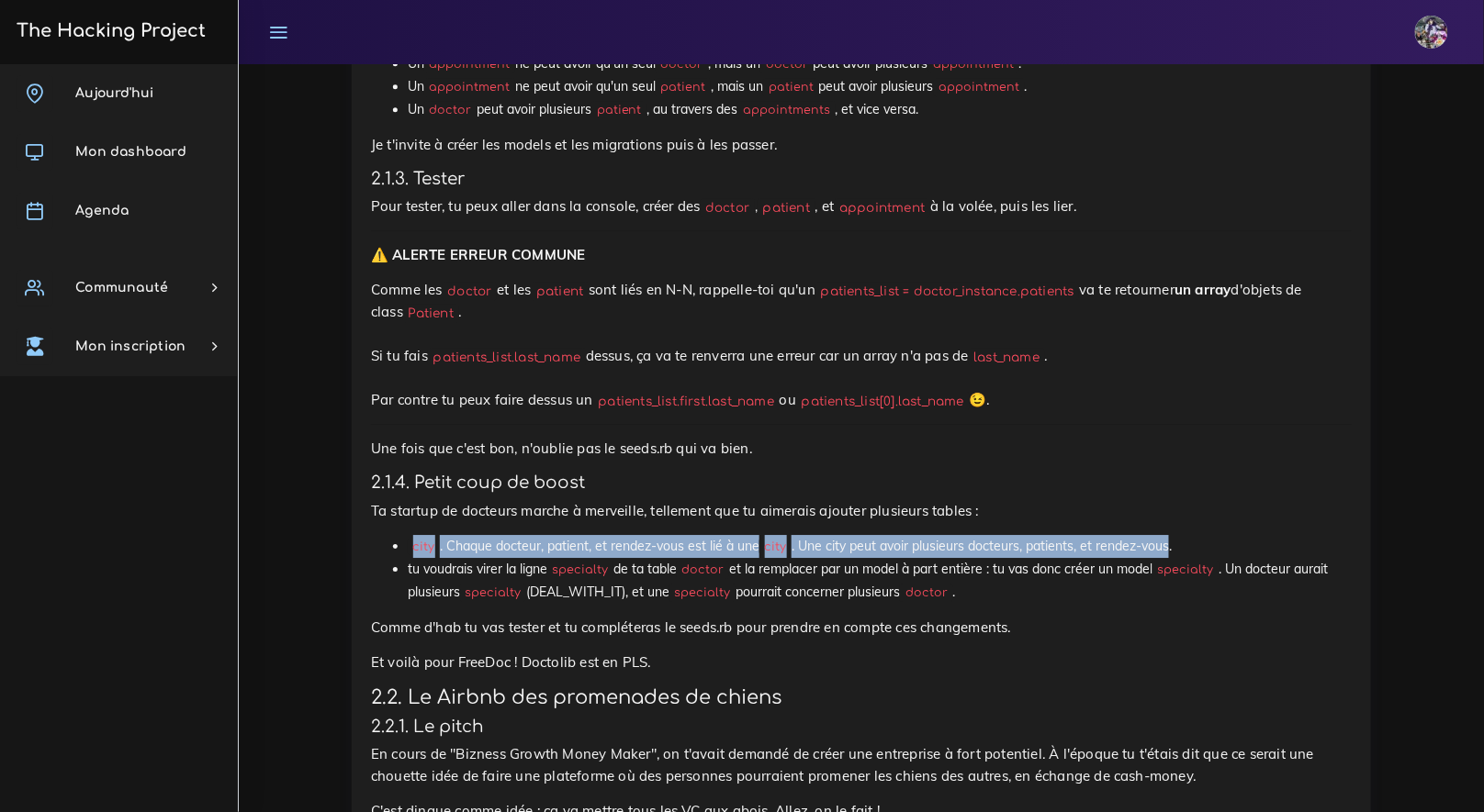
drag, startPoint x: 405, startPoint y: 555, endPoint x: 1166, endPoint y: 544, distance: 761.1
click at [1166, 544] on ul "city . Chaque docteur, patient, et rendez-vous est lié à une city . Une city pe…" at bounding box center [861, 570] width 981 height 70
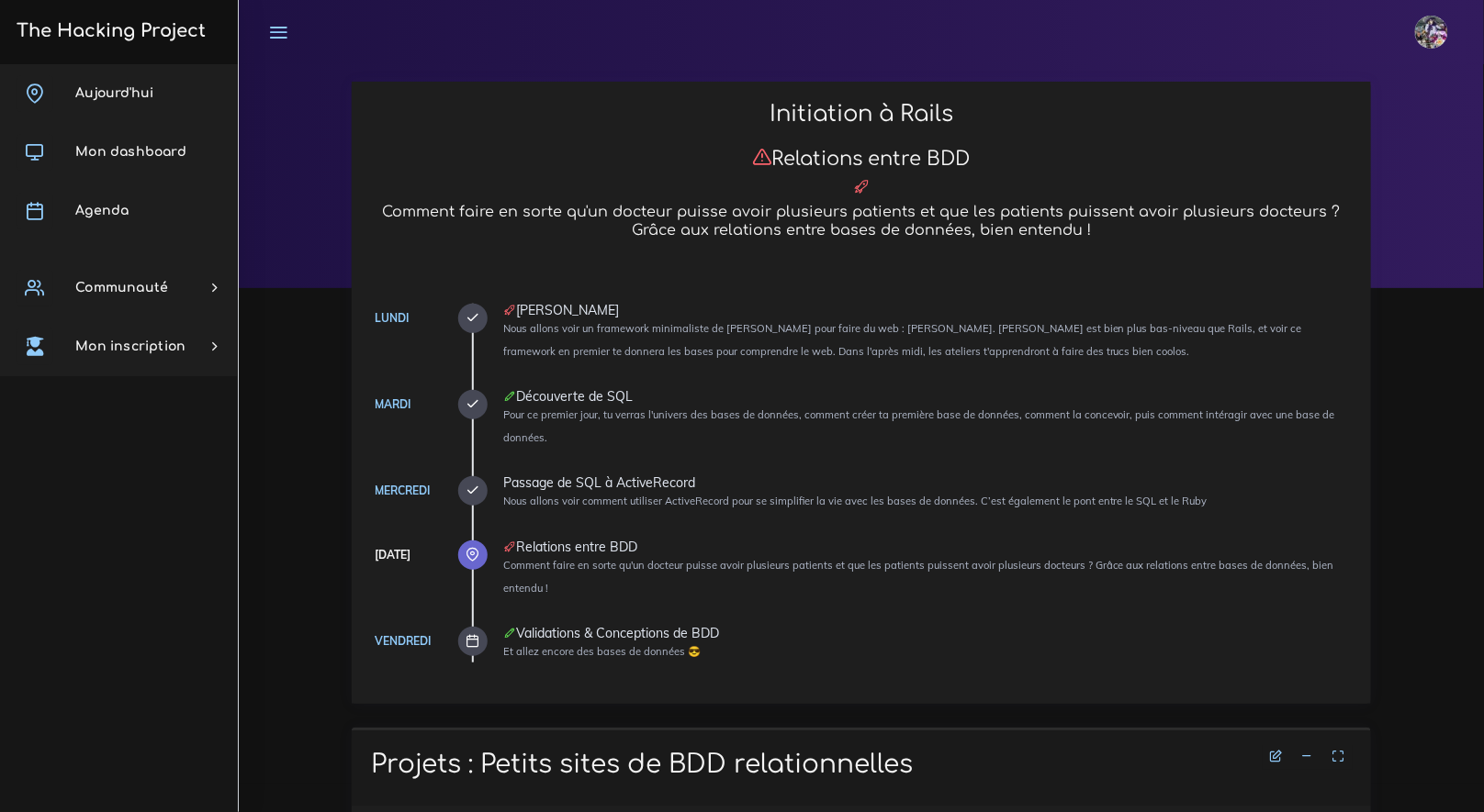
scroll to position [0, 0]
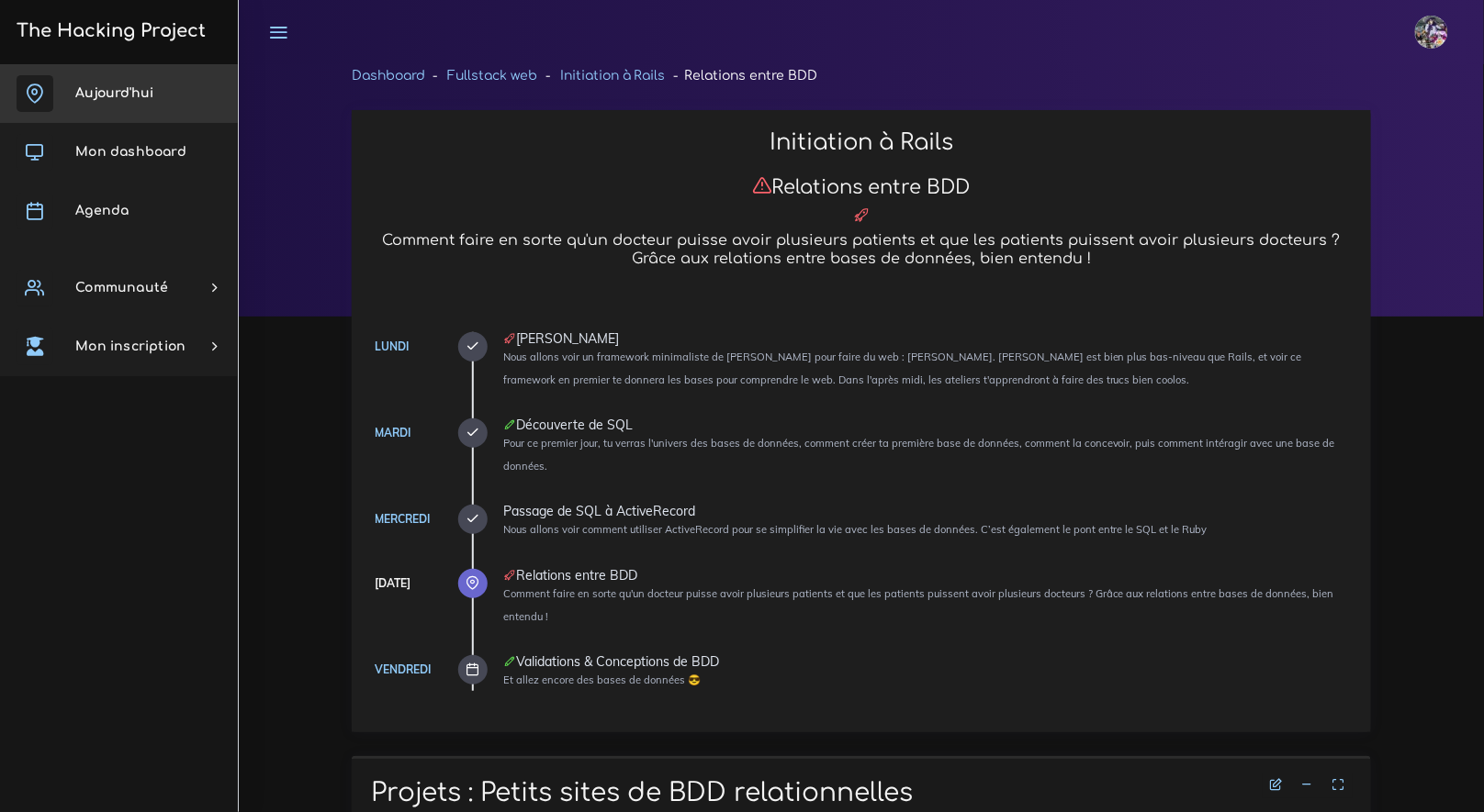
click at [133, 110] on link "Aujourd'hui" at bounding box center [119, 93] width 238 height 59
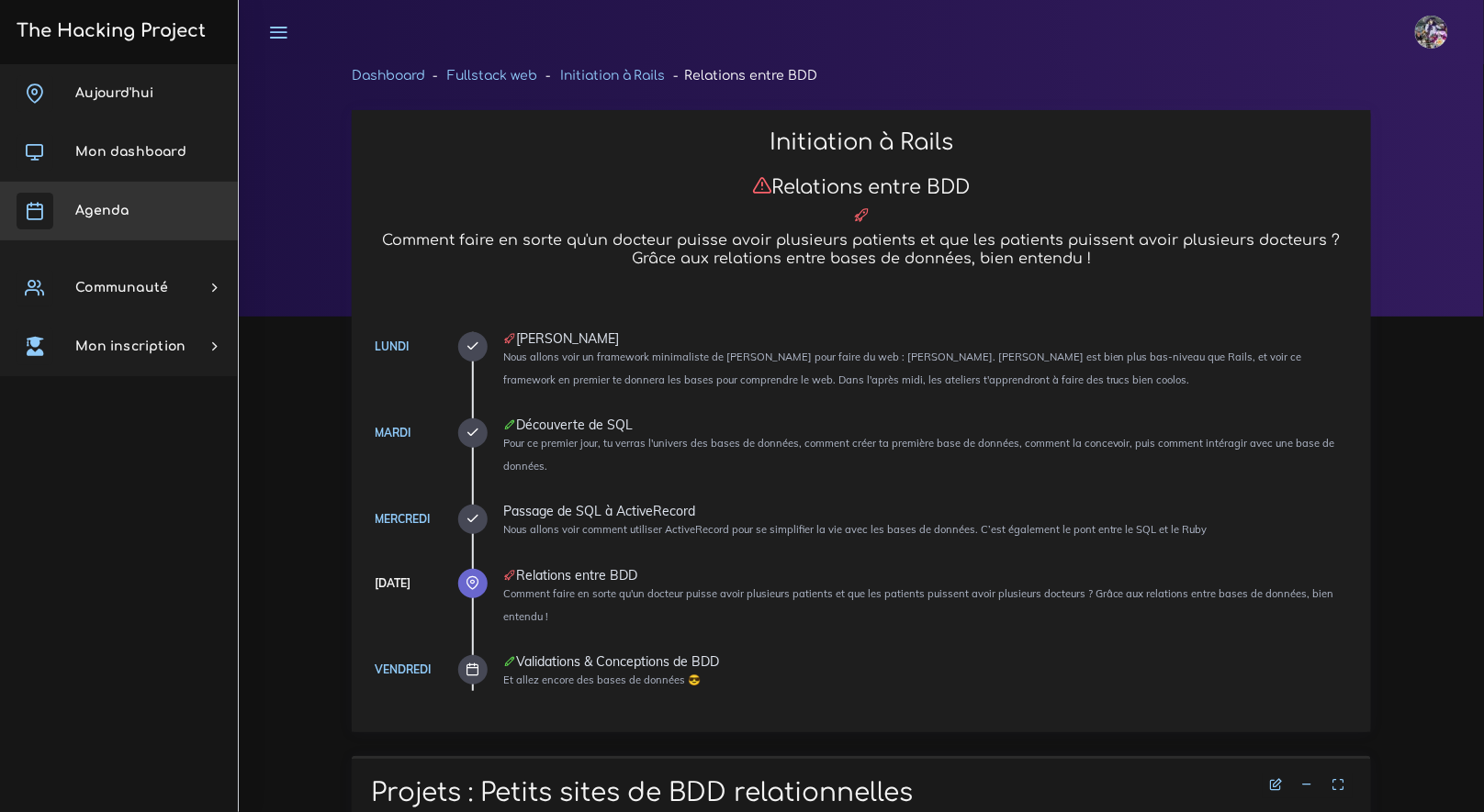
click at [124, 222] on link "Agenda" at bounding box center [119, 211] width 238 height 59
click at [124, 221] on link "Agenda" at bounding box center [119, 211] width 238 height 59
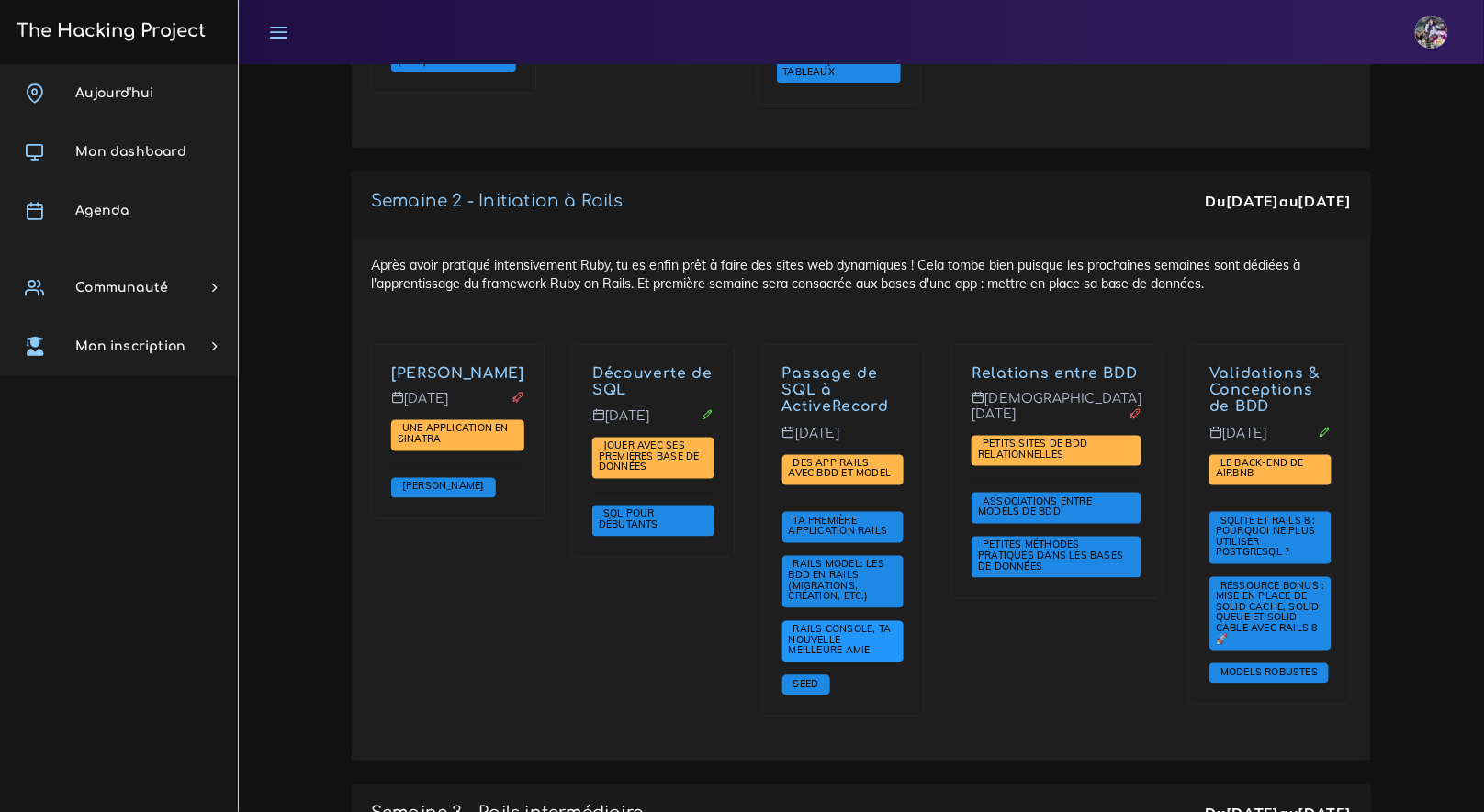
scroll to position [2952, 0]
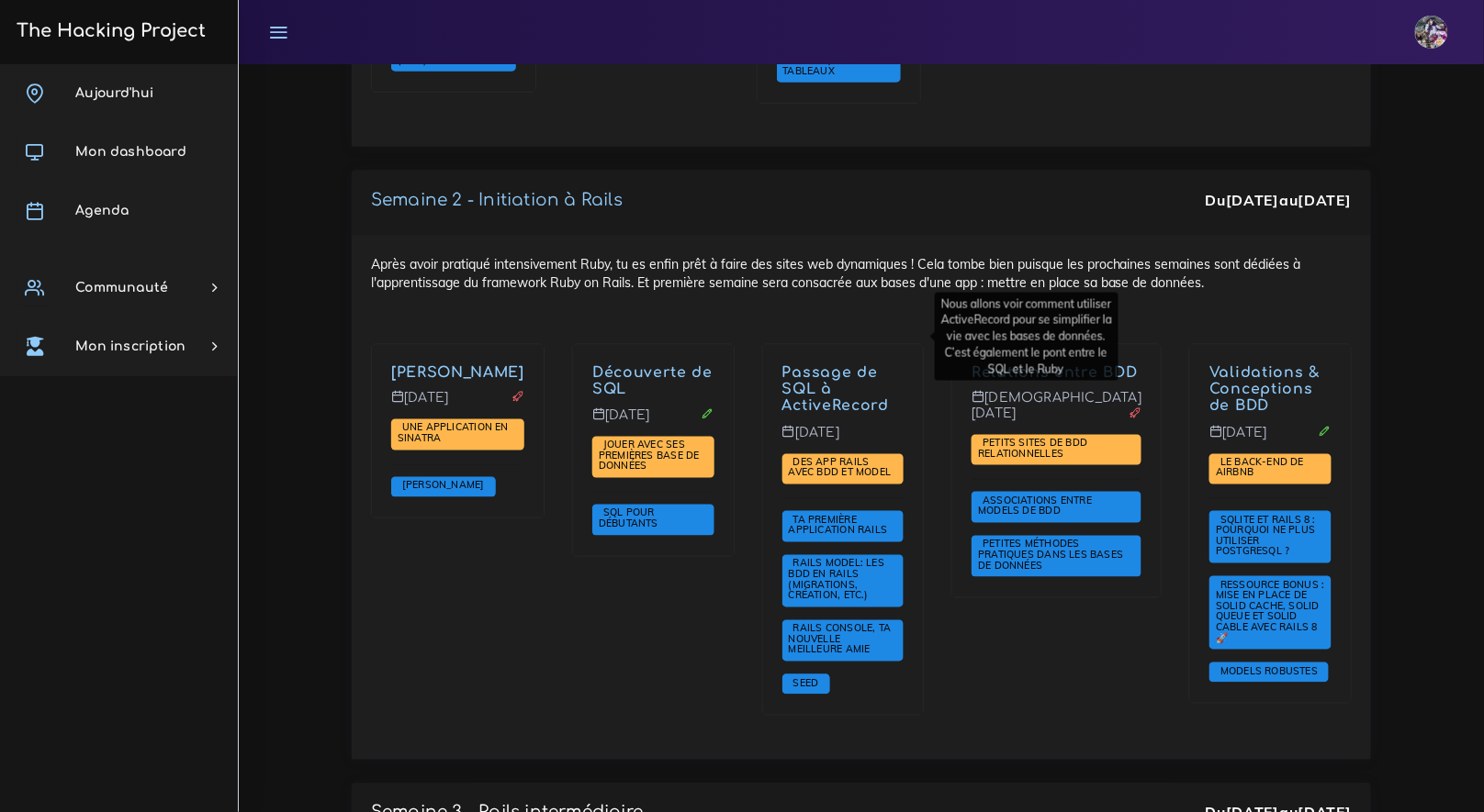
click at [863, 365] on link "Passage de SQL à ActiveRecord" at bounding box center [835, 390] width 106 height 51
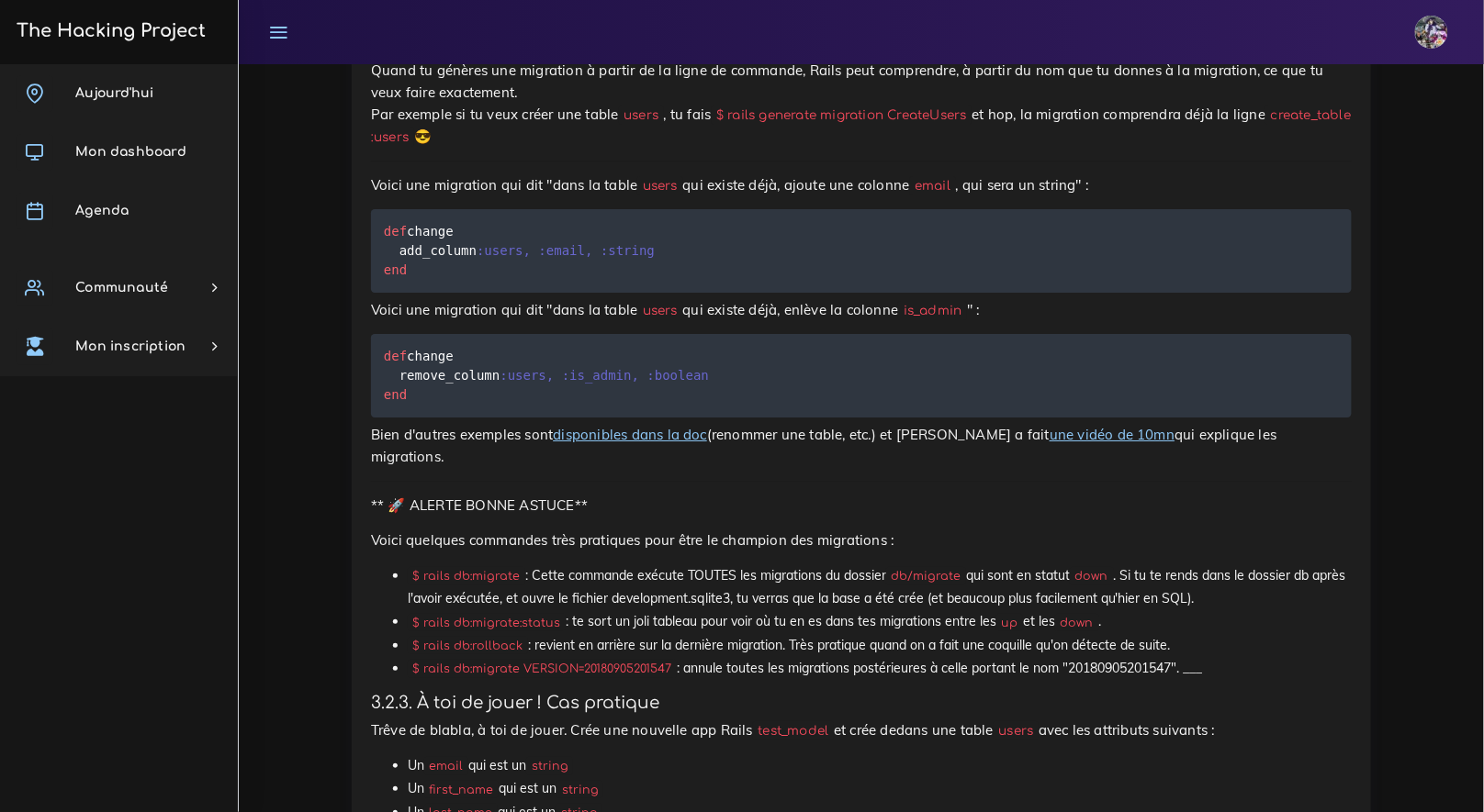
scroll to position [13117, 0]
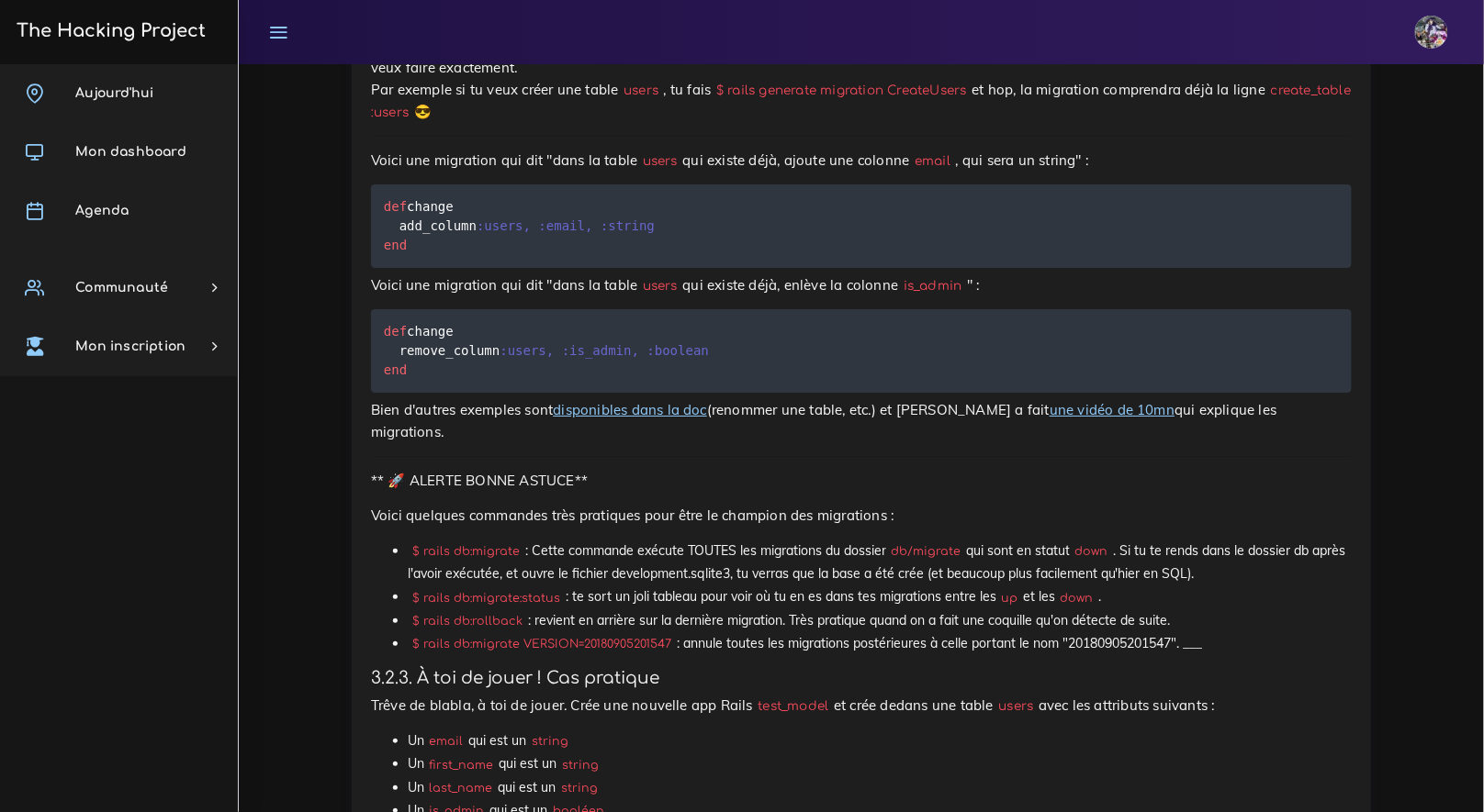
click at [544, 268] on pre "def change add_column :users , :email , :string end" at bounding box center [861, 226] width 981 height 83
drag, startPoint x: 544, startPoint y: 605, endPoint x: 348, endPoint y: 546, distance: 204.7
click at [345, 546] on div "Ressource : Rails Model: les BDD en Rails (migrations, création, etc.) Rails Mo…" at bounding box center [861, 66] width 1046 height 8370
copy div "def change add_column :users , :email , :string end"
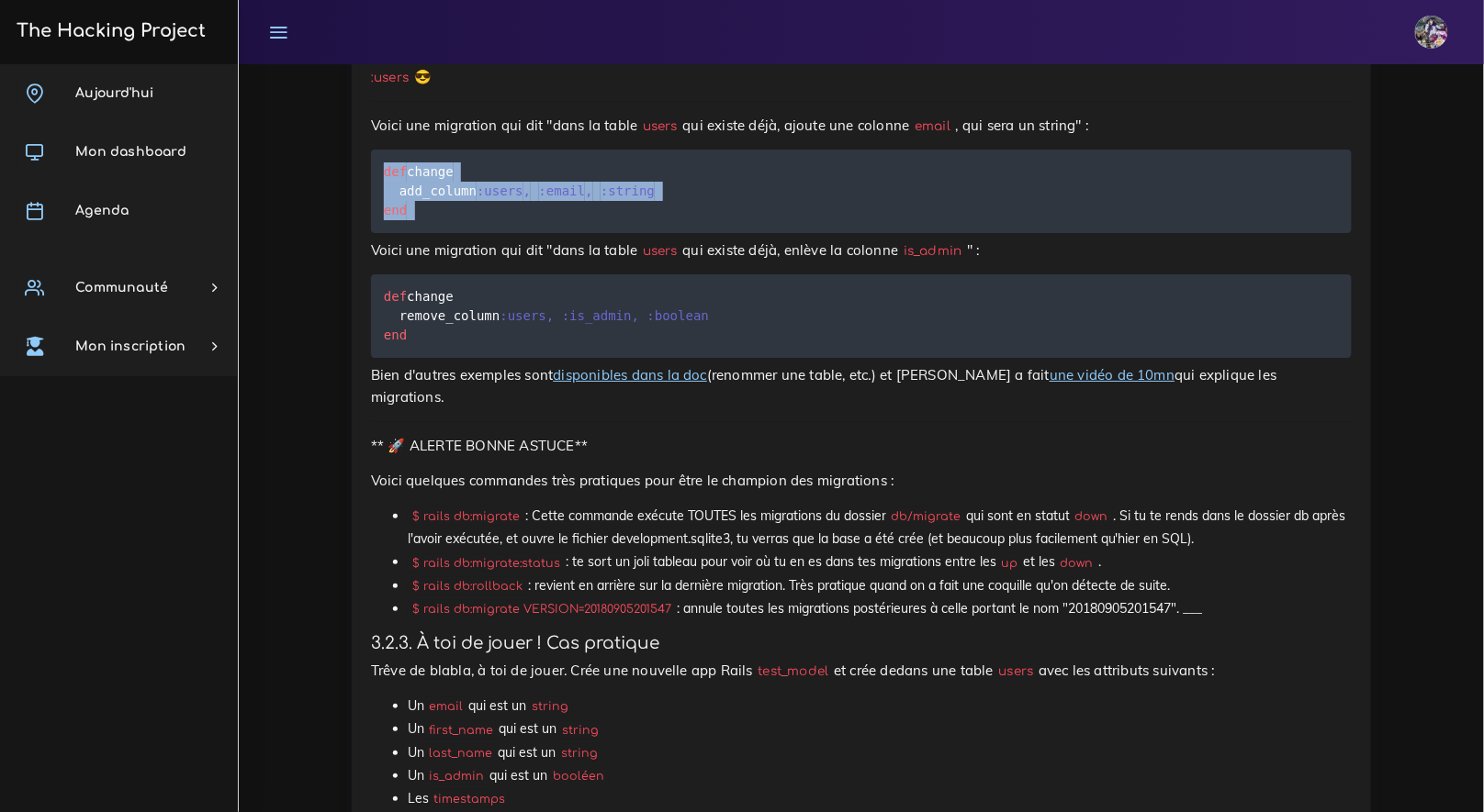
scroll to position [13154, 0]
click at [588, 356] on pre "def change remove_column :users , :is_admin , :boolean end" at bounding box center [861, 315] width 981 height 83
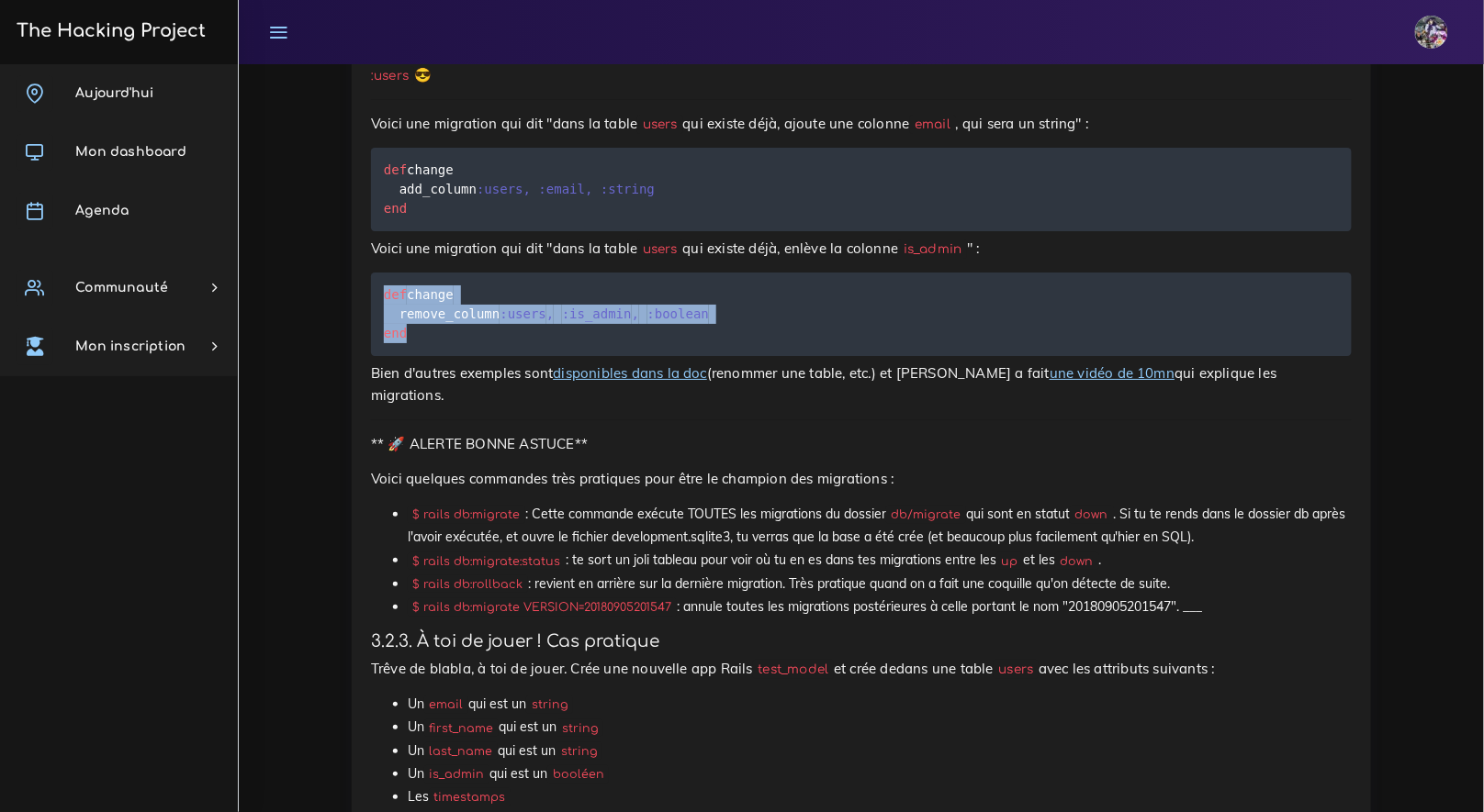
drag, startPoint x: 437, startPoint y: 680, endPoint x: 369, endPoint y: 655, distance: 72.4
click at [360, 654] on div "Rails Model: les BDD en Rails (migrations, création, etc.) Dans cette ressource…" at bounding box center [861, 56] width 1019 height 8266
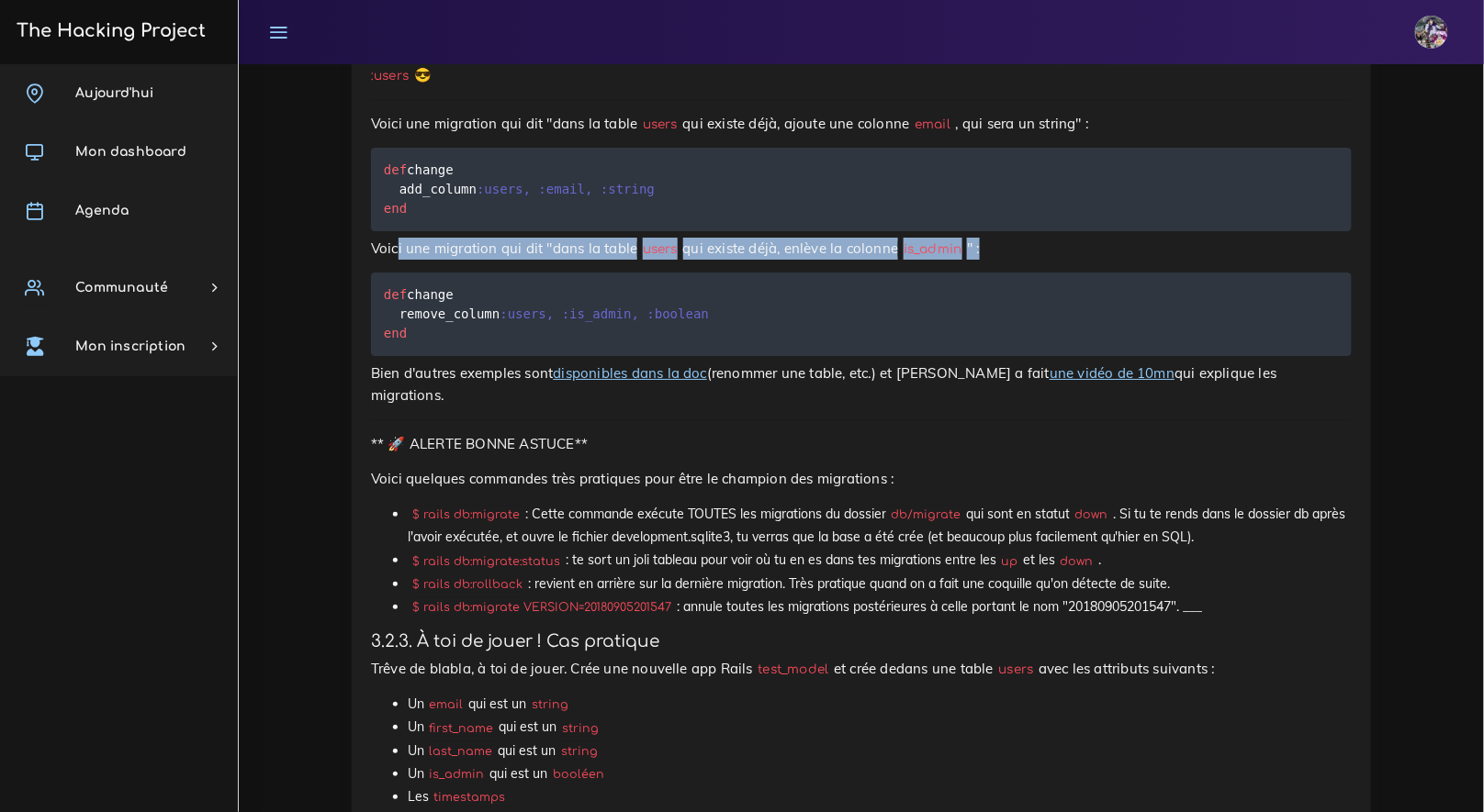
click at [396, 614] on div "Rails Model: les BDD en Rails (migrations, création, etc.) Dans cette ressource…" at bounding box center [861, 50] width 981 height 8215
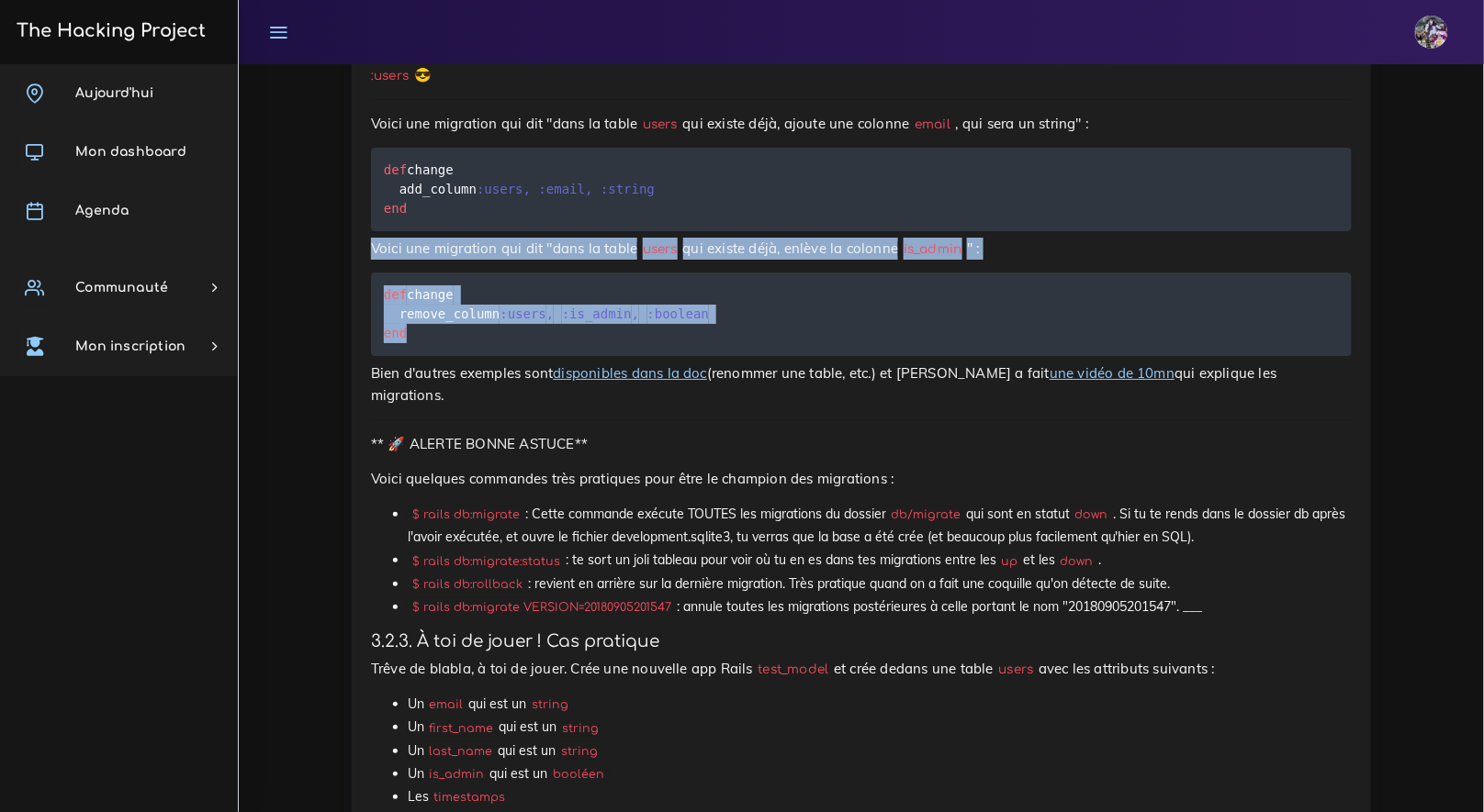
drag, startPoint x: 372, startPoint y: 599, endPoint x: 562, endPoint y: 697, distance: 213.8
click at [562, 697] on div "Rails Model: les BDD en Rails (migrations, création, etc.) Dans cette ressource…" at bounding box center [861, 56] width 1019 height 8266
copy div "Voici une migration qui dit "dans la table users qui existe déjà, enlève la col…"
click at [685, 356] on pre "def change remove_column :users , :is_admin , :boolean end" at bounding box center [861, 315] width 981 height 83
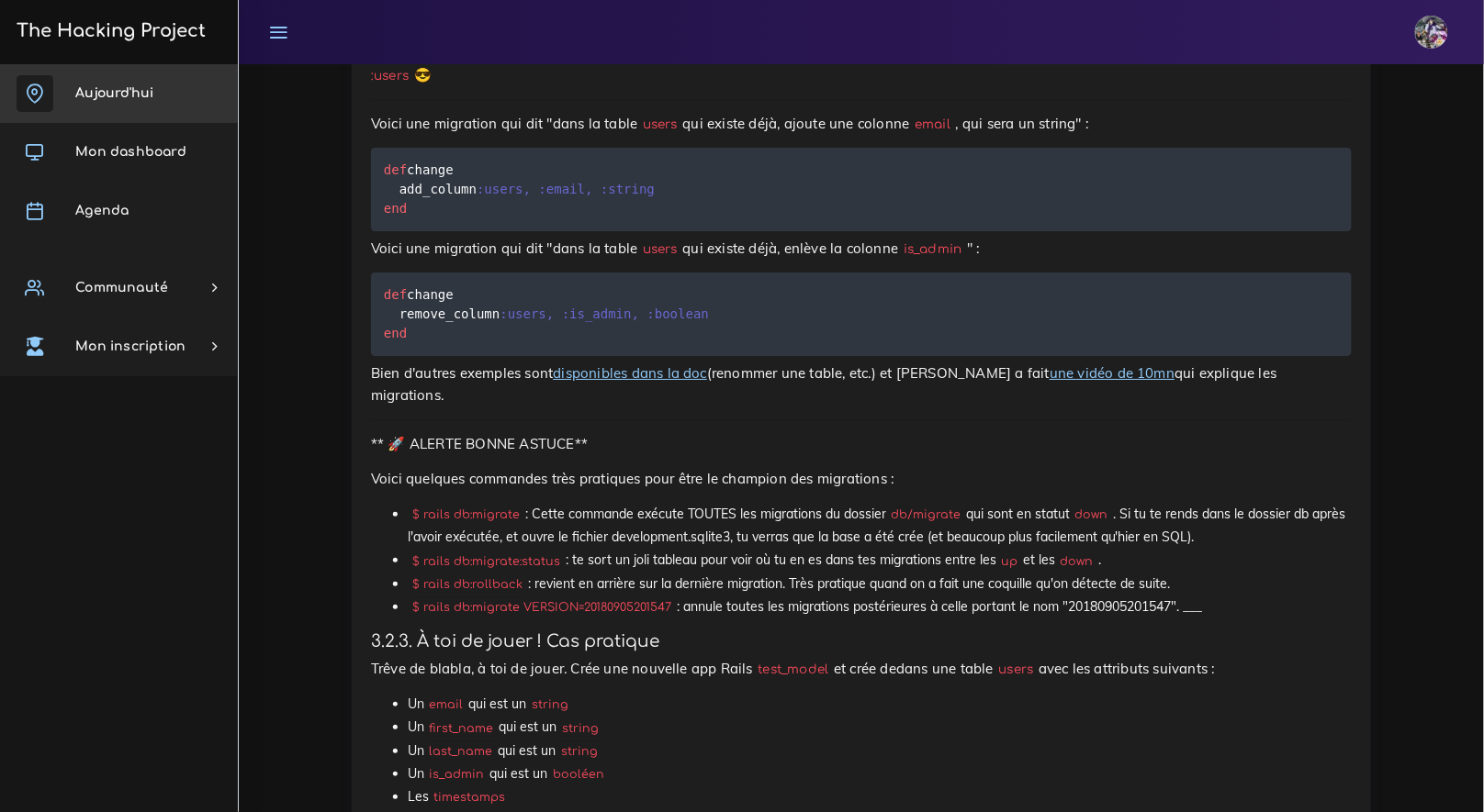
click at [144, 90] on span "Aujourd'hui" at bounding box center [114, 93] width 78 height 14
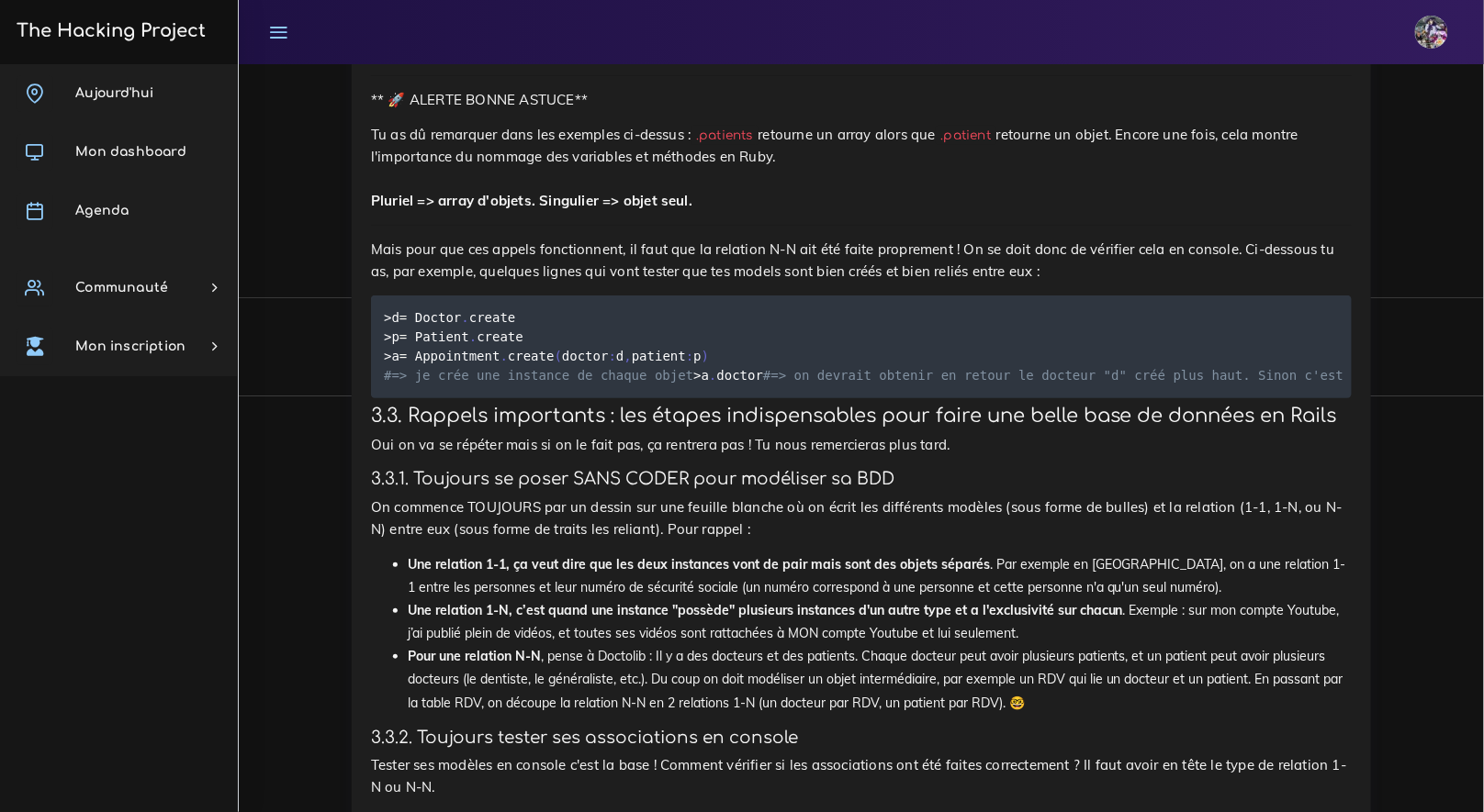
scroll to position [13630, 0]
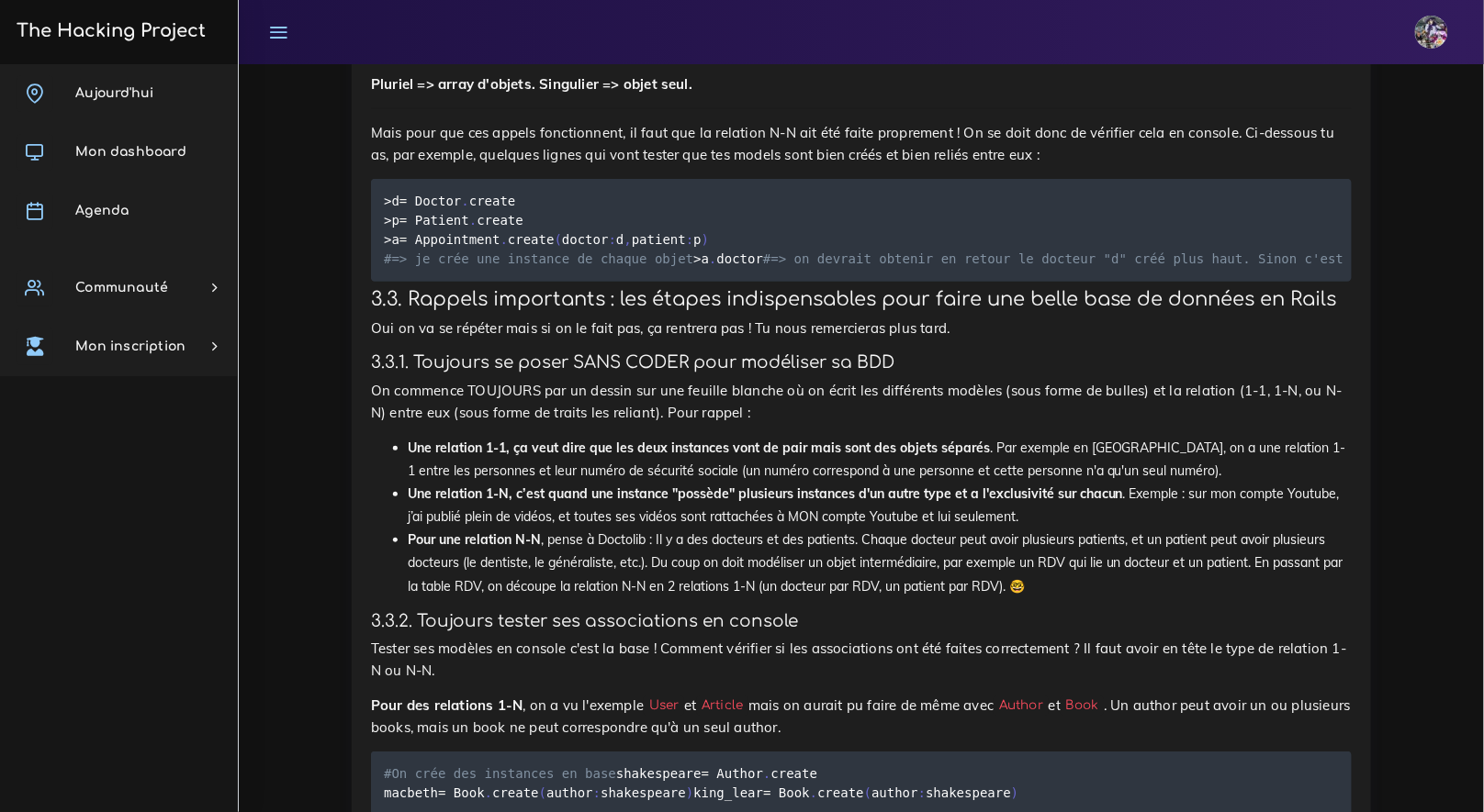
drag, startPoint x: 403, startPoint y: 507, endPoint x: 572, endPoint y: 528, distance: 170.3
drag, startPoint x: 571, startPoint y: 528, endPoint x: 445, endPoint y: 524, distance: 126.1
drag, startPoint x: 402, startPoint y: 513, endPoint x: 534, endPoint y: 529, distance: 133.0
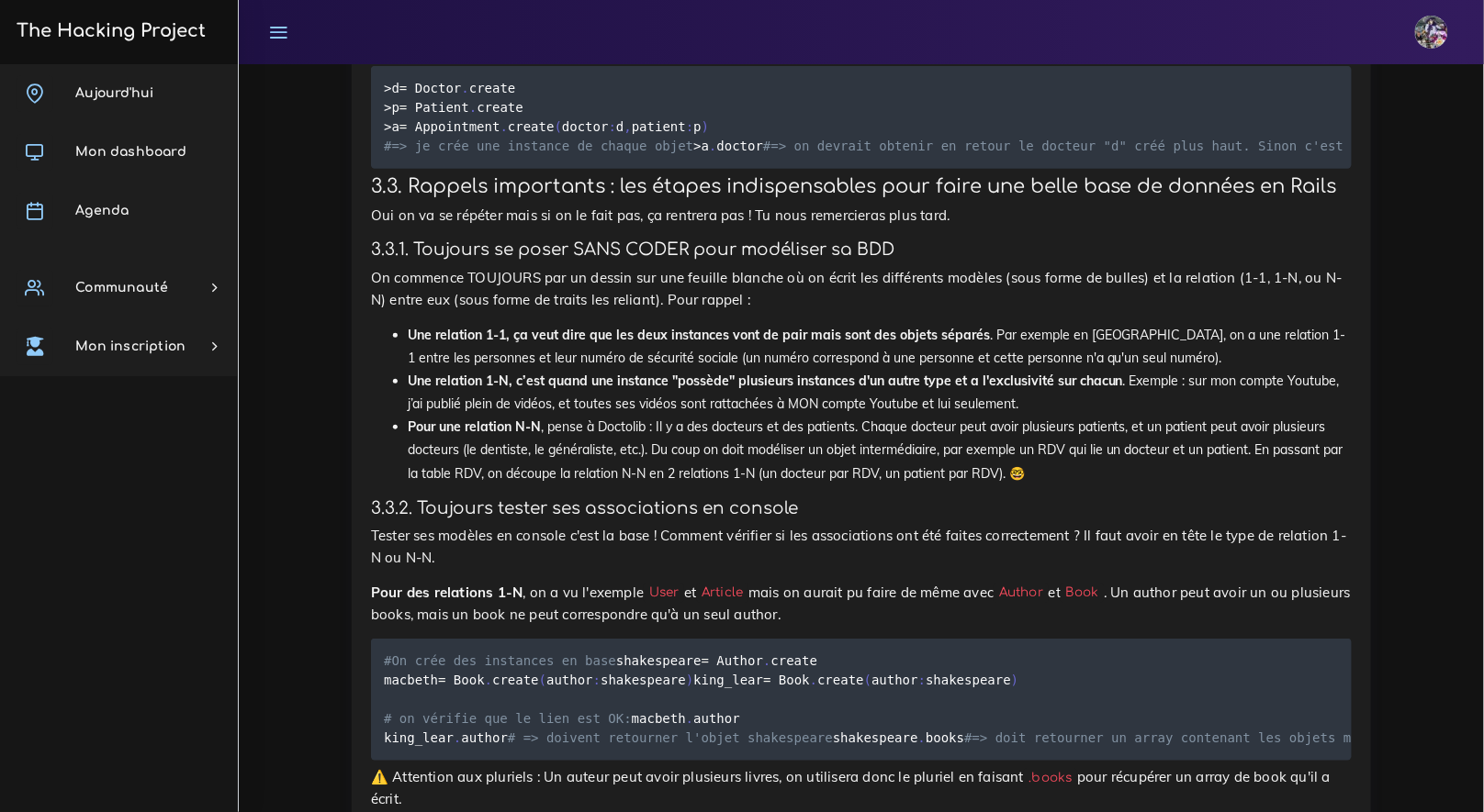
scroll to position [13760, 0]
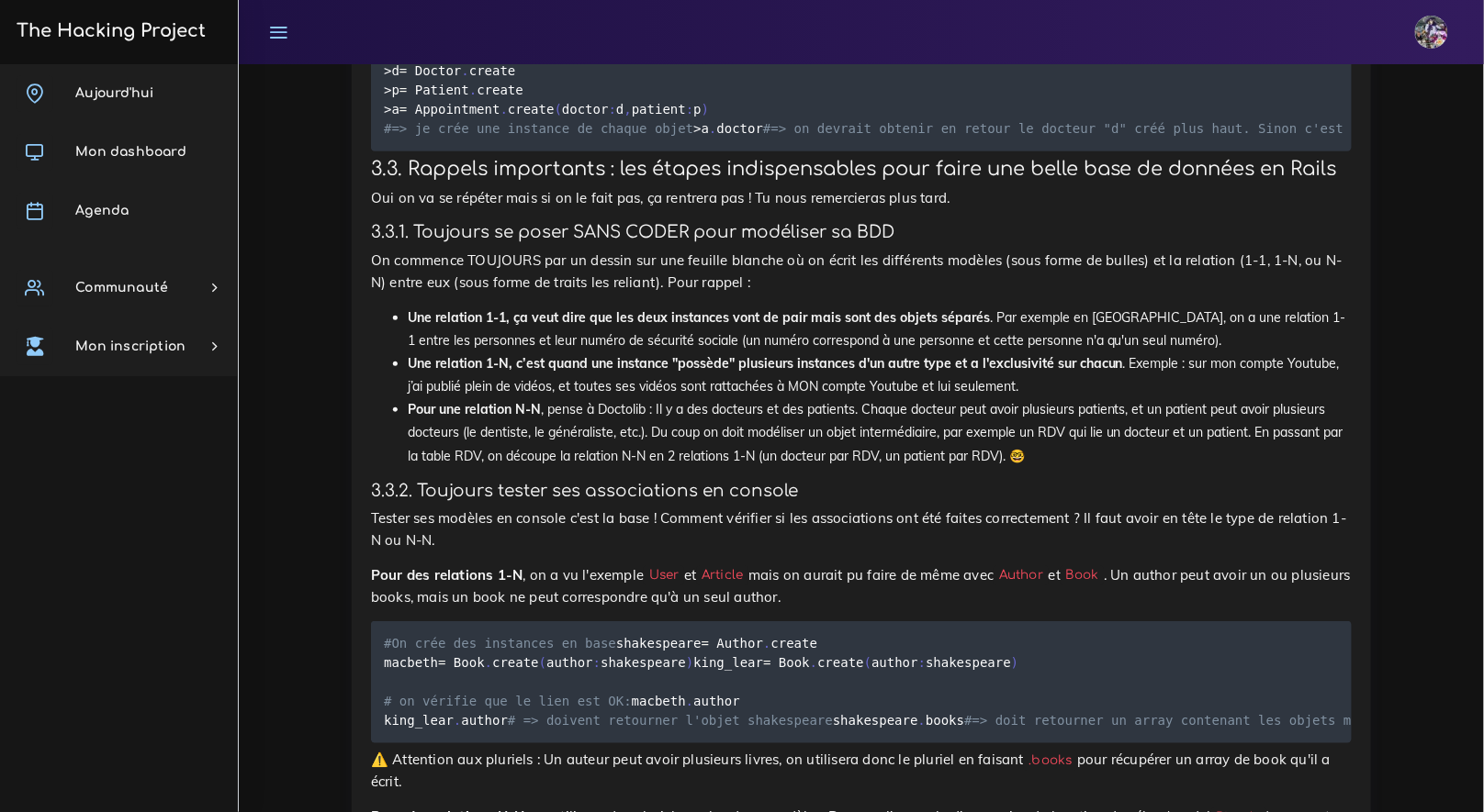
drag, startPoint x: 399, startPoint y: 668, endPoint x: 479, endPoint y: 671, distance: 80.1
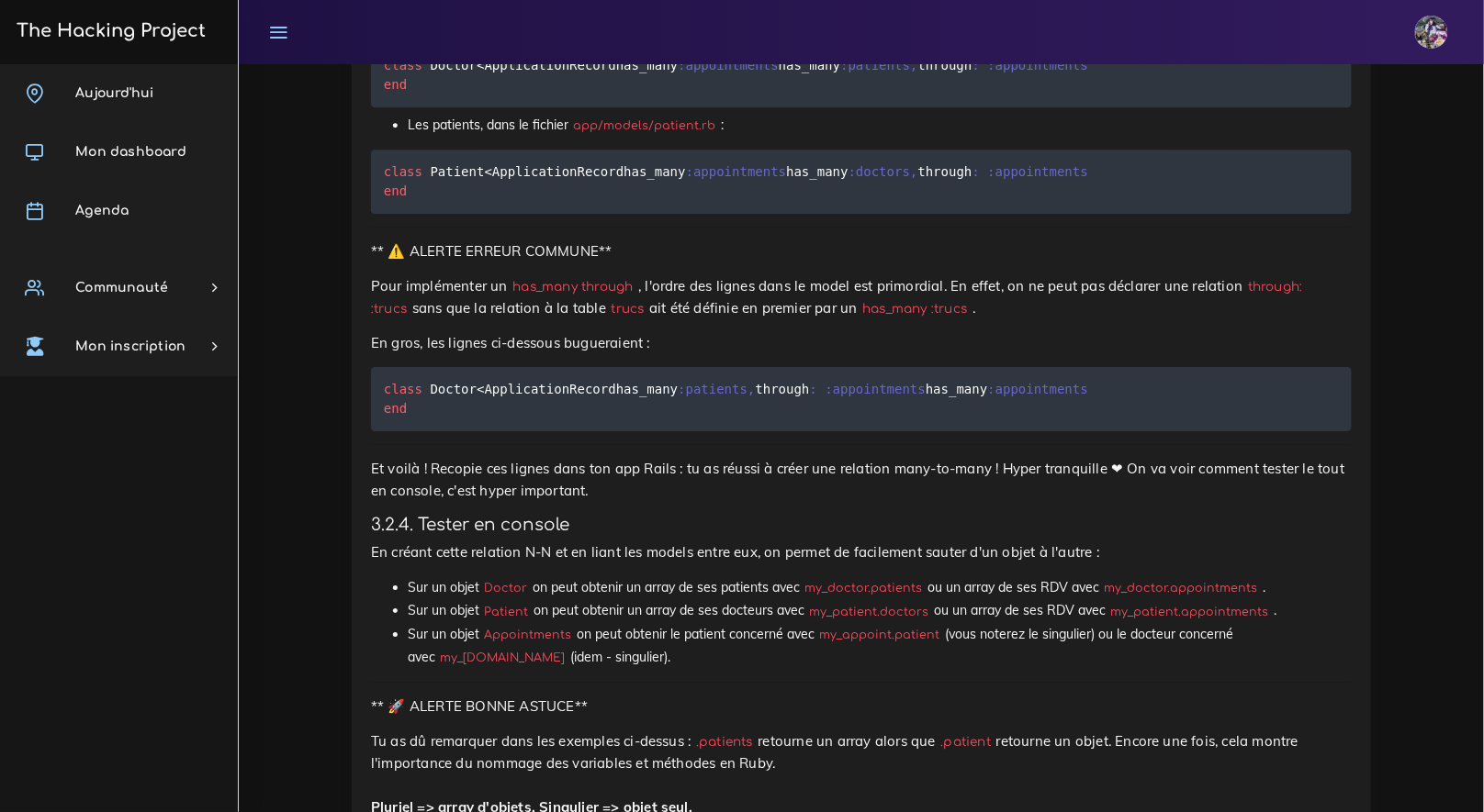
scroll to position [12907, 0]
drag, startPoint x: 412, startPoint y: 404, endPoint x: 836, endPoint y: 405, distance: 424.0
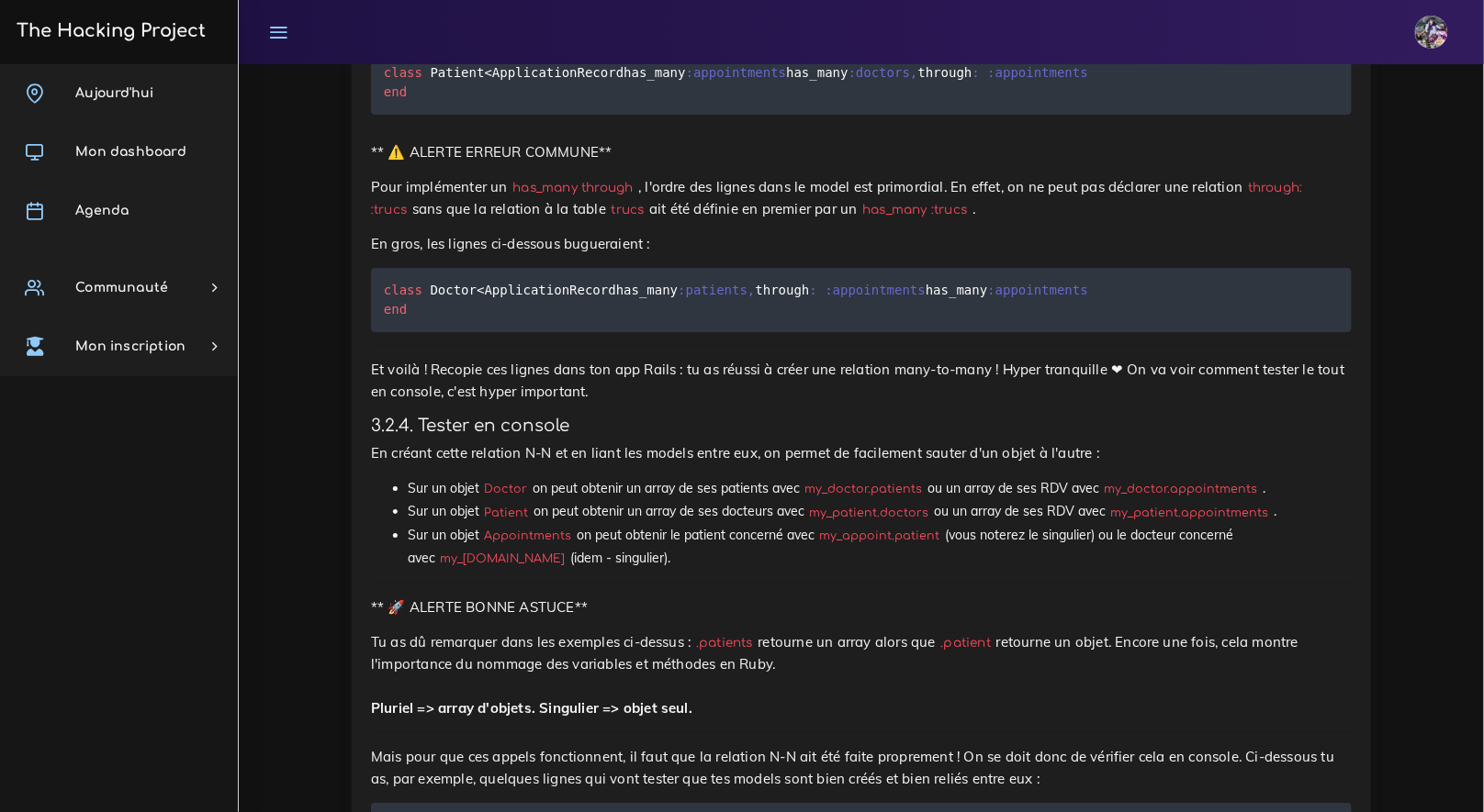
scroll to position [13008, 0]
drag, startPoint x: 367, startPoint y: 593, endPoint x: 754, endPoint y: 654, distance: 391.8
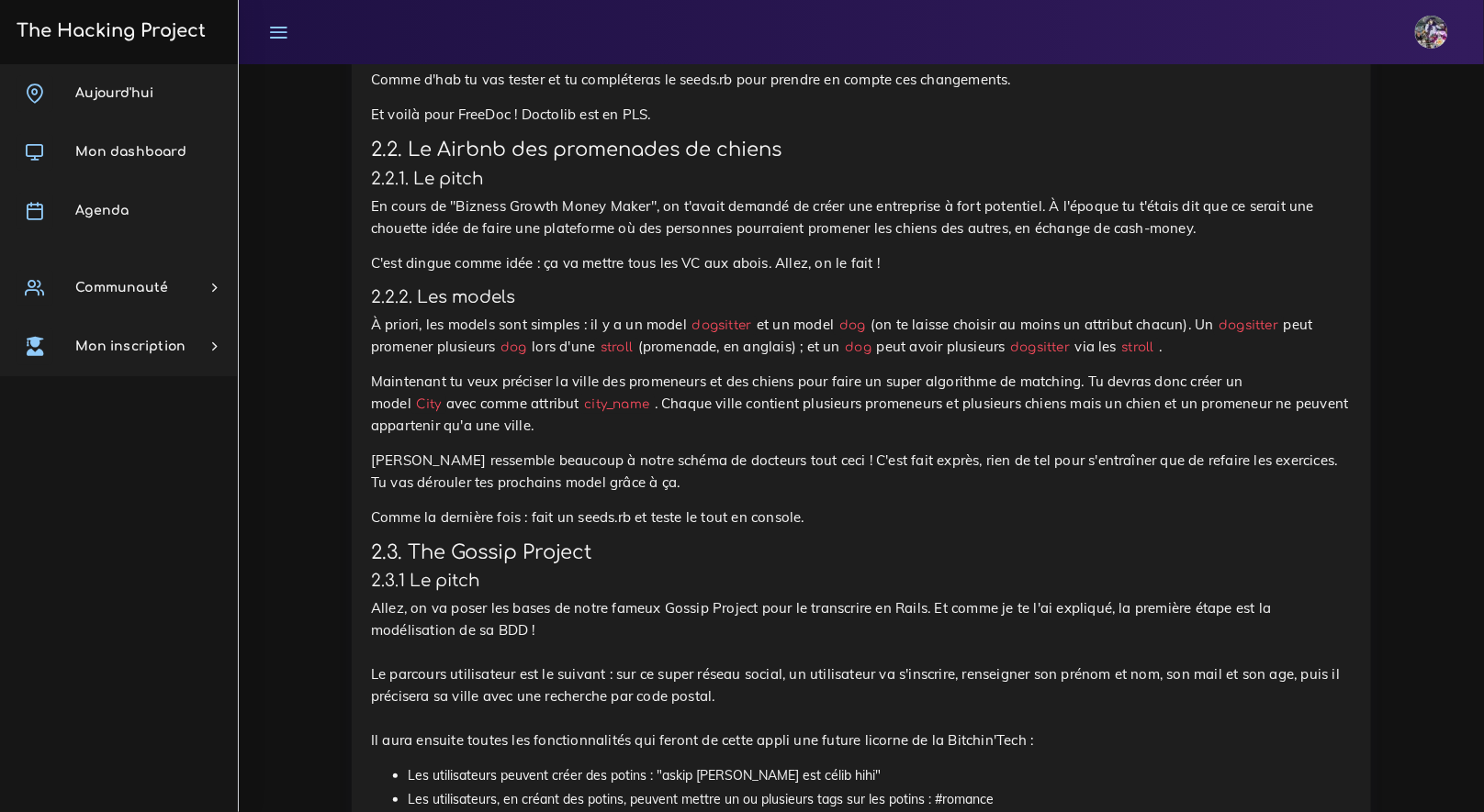
scroll to position [2118, 0]
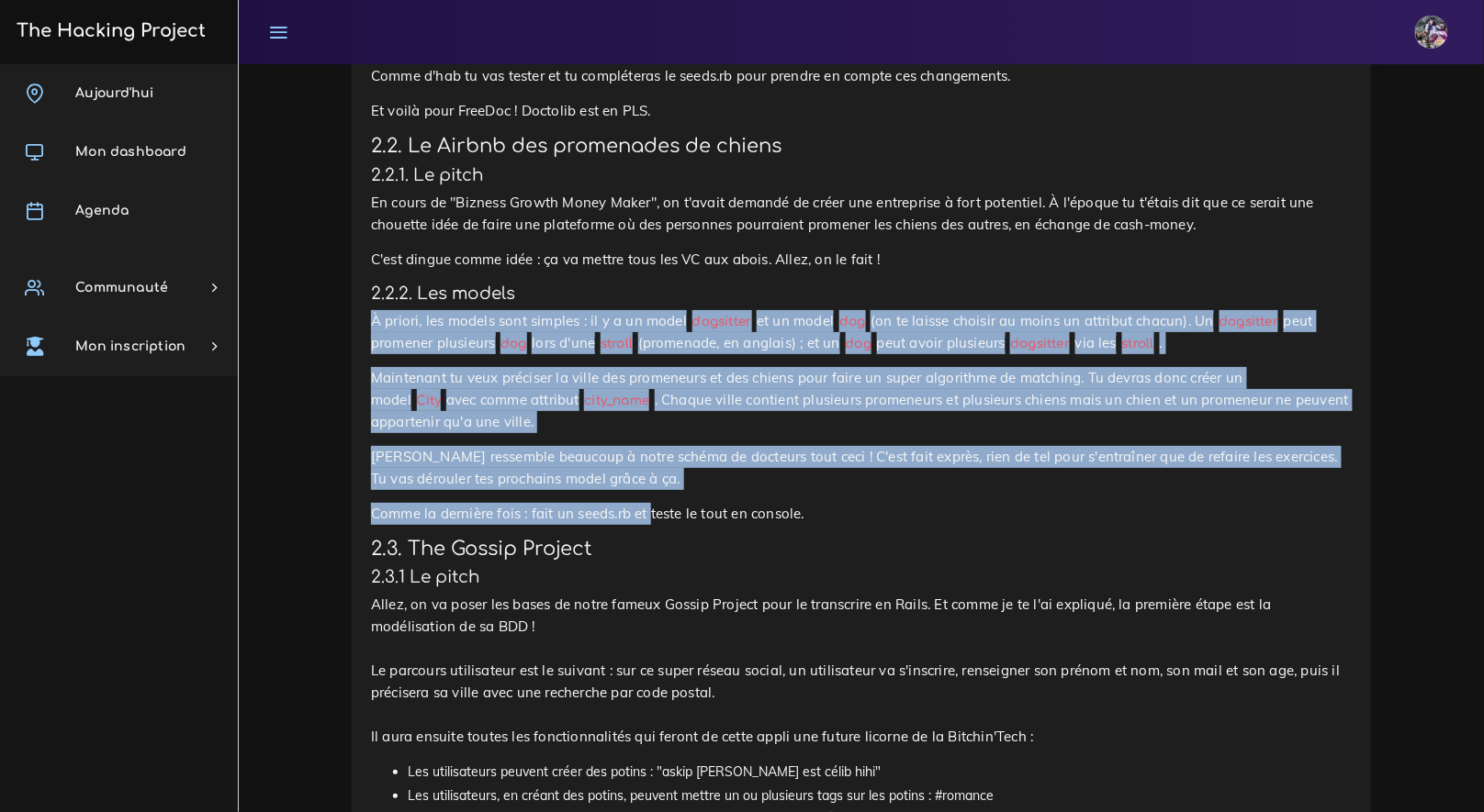
drag, startPoint x: 400, startPoint y: 314, endPoint x: 651, endPoint y: 514, distance: 320.9
click at [651, 514] on div "Petits sites de BDD relationnelles Tu vas faire quelques sites qui vont t'entra…" at bounding box center [861, 776] width 981 height 4078
click at [651, 514] on p "Comme la dernière fois : fait un seeds.rb et teste le tout en console." at bounding box center [861, 514] width 981 height 22
drag, startPoint x: 369, startPoint y: 289, endPoint x: 622, endPoint y: 508, distance: 334.6
click at [636, 526] on div "Petits sites de BDD relationnelles Tu vas faire quelques sites qui vont t'entra…" at bounding box center [861, 782] width 1019 height 4130
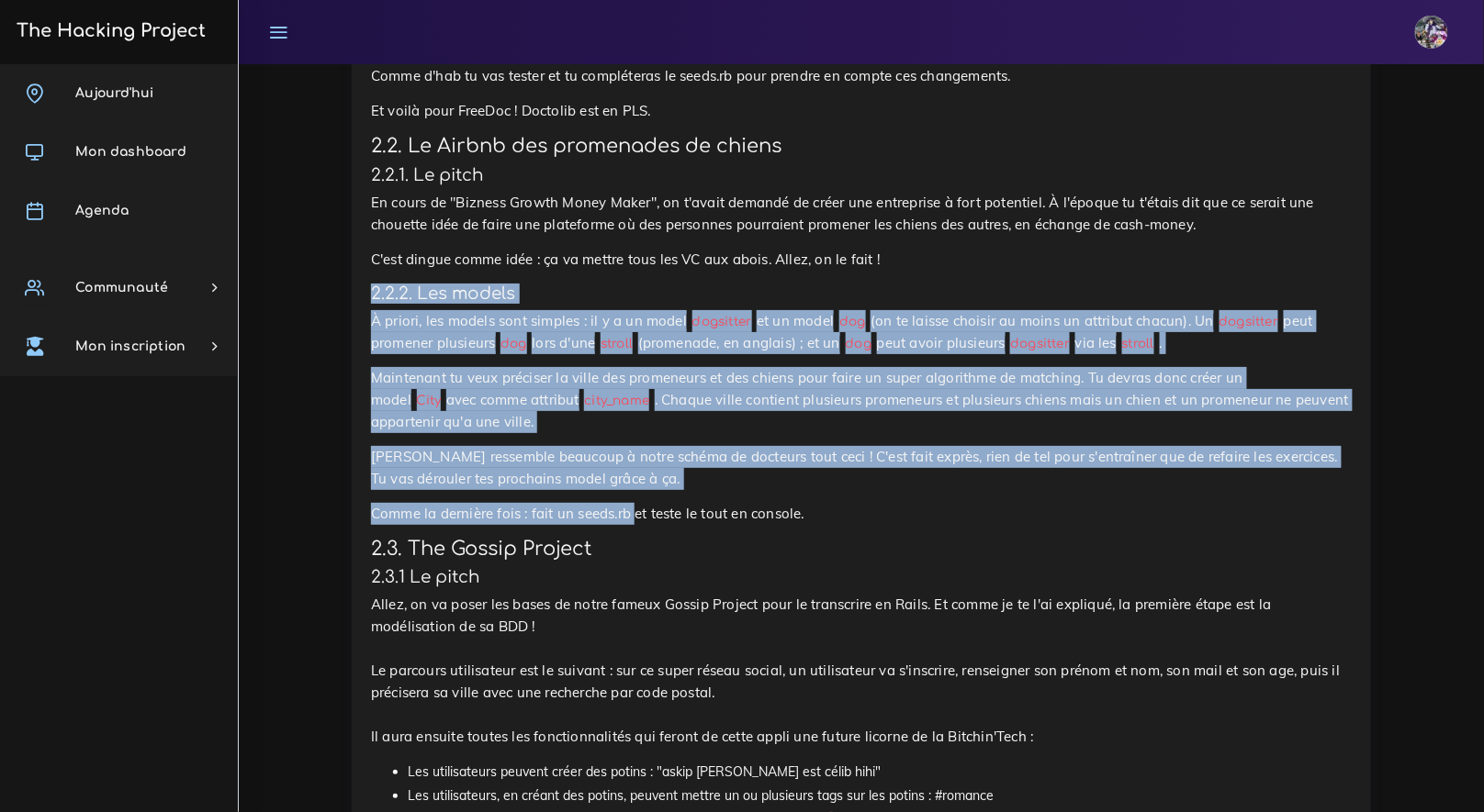
click at [462, 302] on h4 "2.2.2. Les models" at bounding box center [861, 293] width 981 height 20
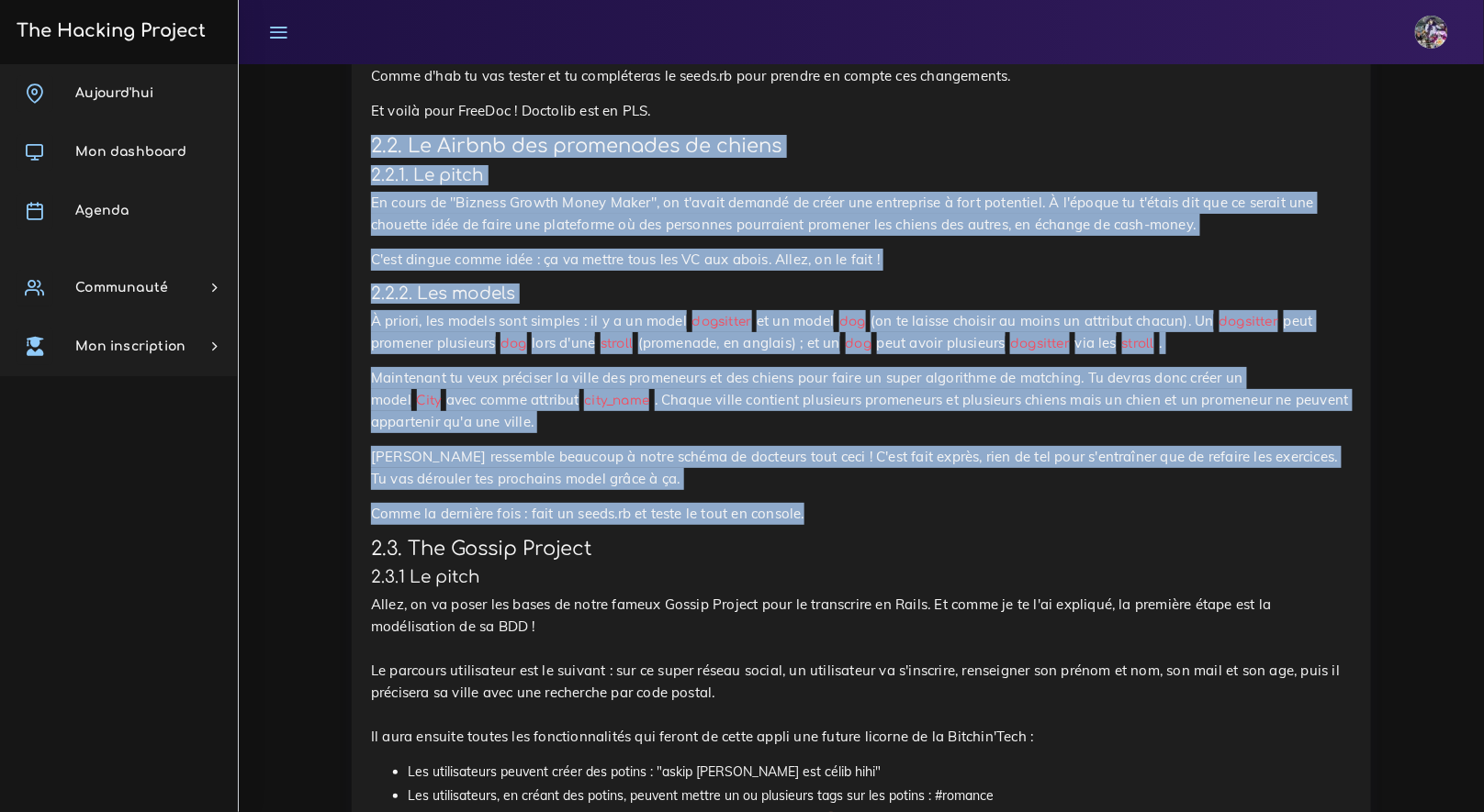
drag, startPoint x: 373, startPoint y: 147, endPoint x: 812, endPoint y: 525, distance: 579.3
click at [810, 525] on div "Petits sites de BDD relationnelles Tu vas faire quelques sites qui vont t'entra…" at bounding box center [861, 776] width 981 height 4078
click at [812, 525] on p "Comme la dernière fois : fait un seeds.rb et teste le tout en console." at bounding box center [861, 514] width 981 height 22
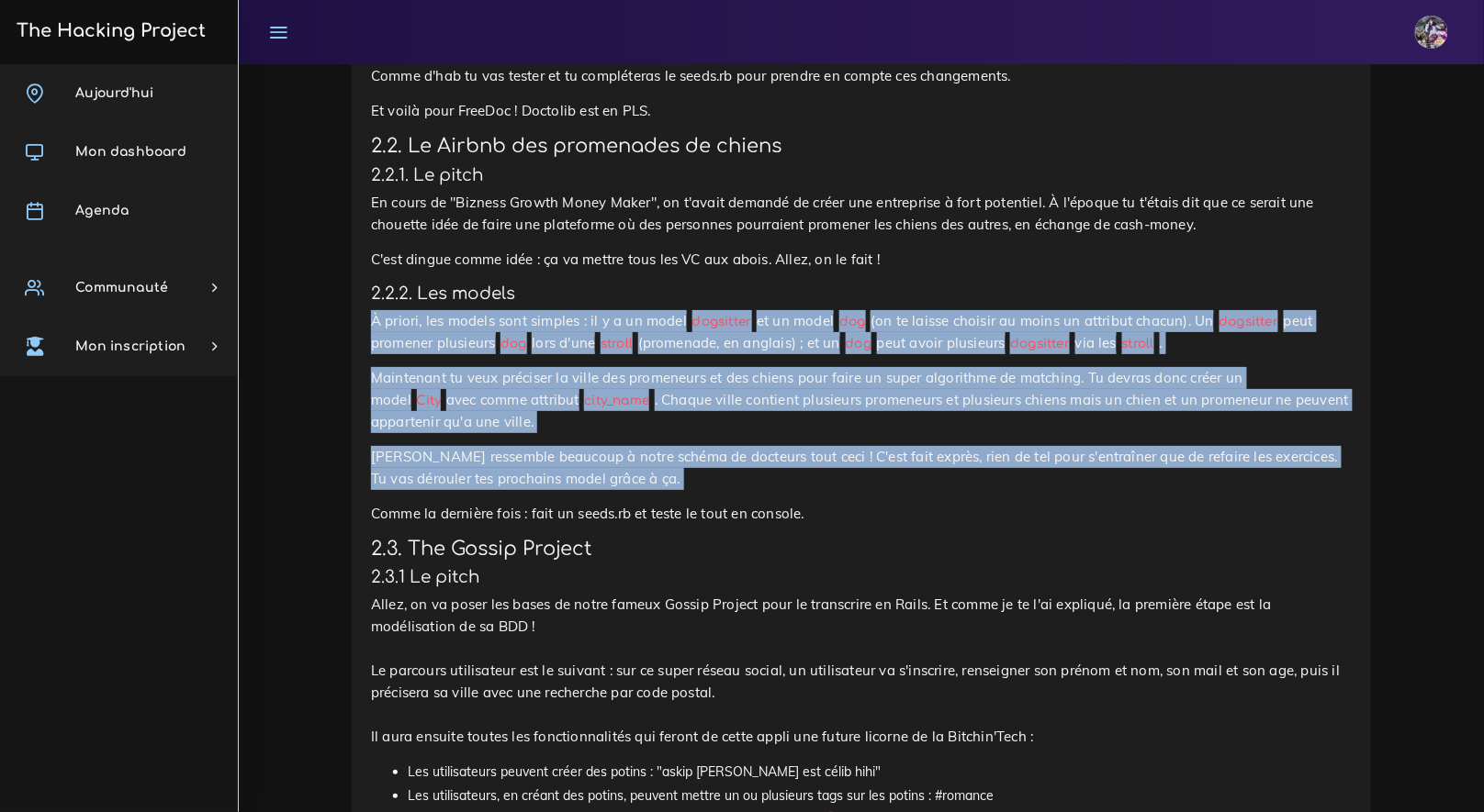
drag, startPoint x: 368, startPoint y: 319, endPoint x: 720, endPoint y: 490, distance: 391.3
click at [721, 490] on div "Petits sites de BDD relationnelles Tu vas faire quelques sites qui vont t'entra…" at bounding box center [861, 782] width 1019 height 4130
click at [586, 417] on p "Maintenant tu veux préciser la ville des promeneurs et des chiens pour faire un…" at bounding box center [861, 400] width 981 height 66
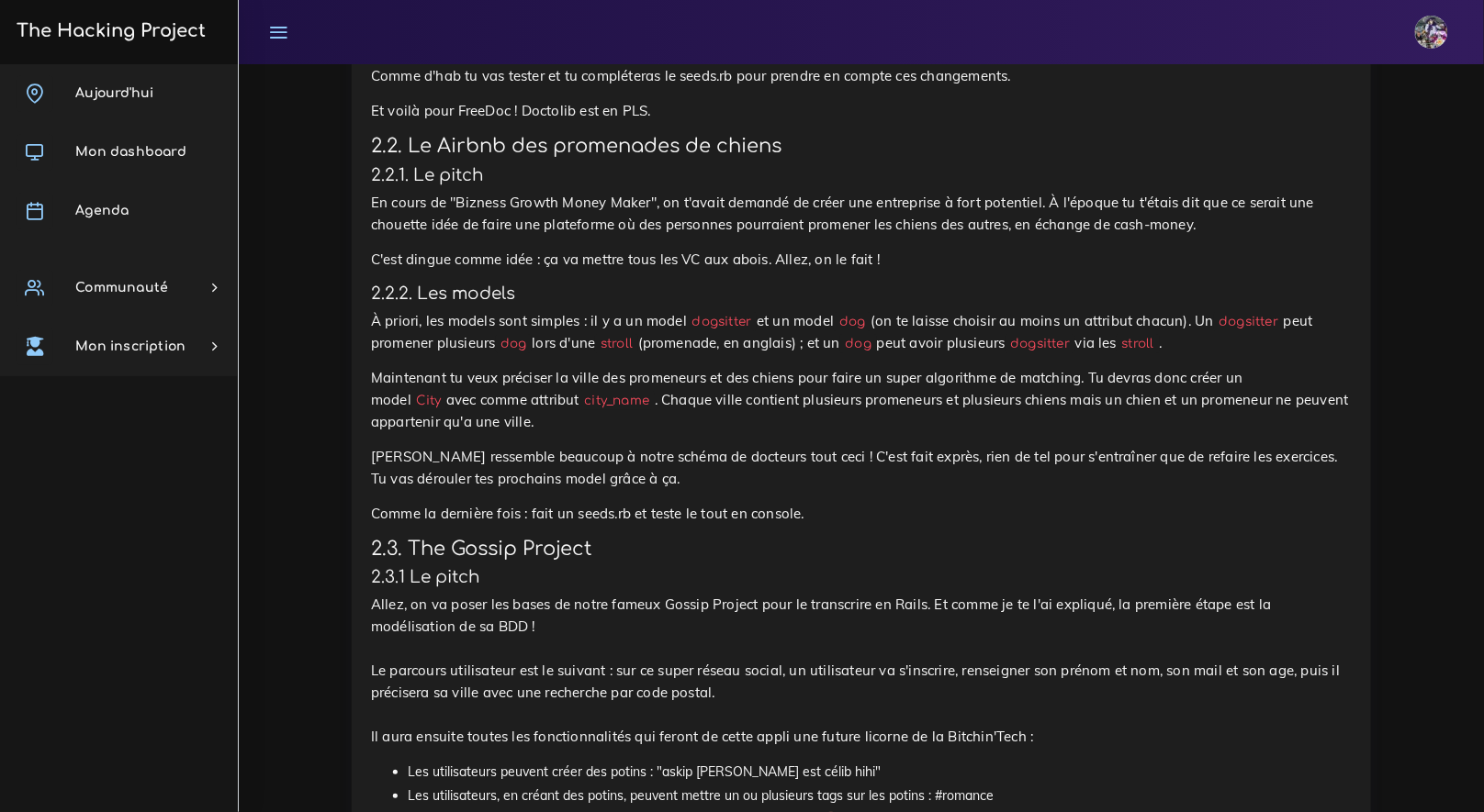
click at [554, 434] on p "Maintenant tu veux préciser la ville des promeneurs et des chiens pour faire un…" at bounding box center [861, 400] width 981 height 66
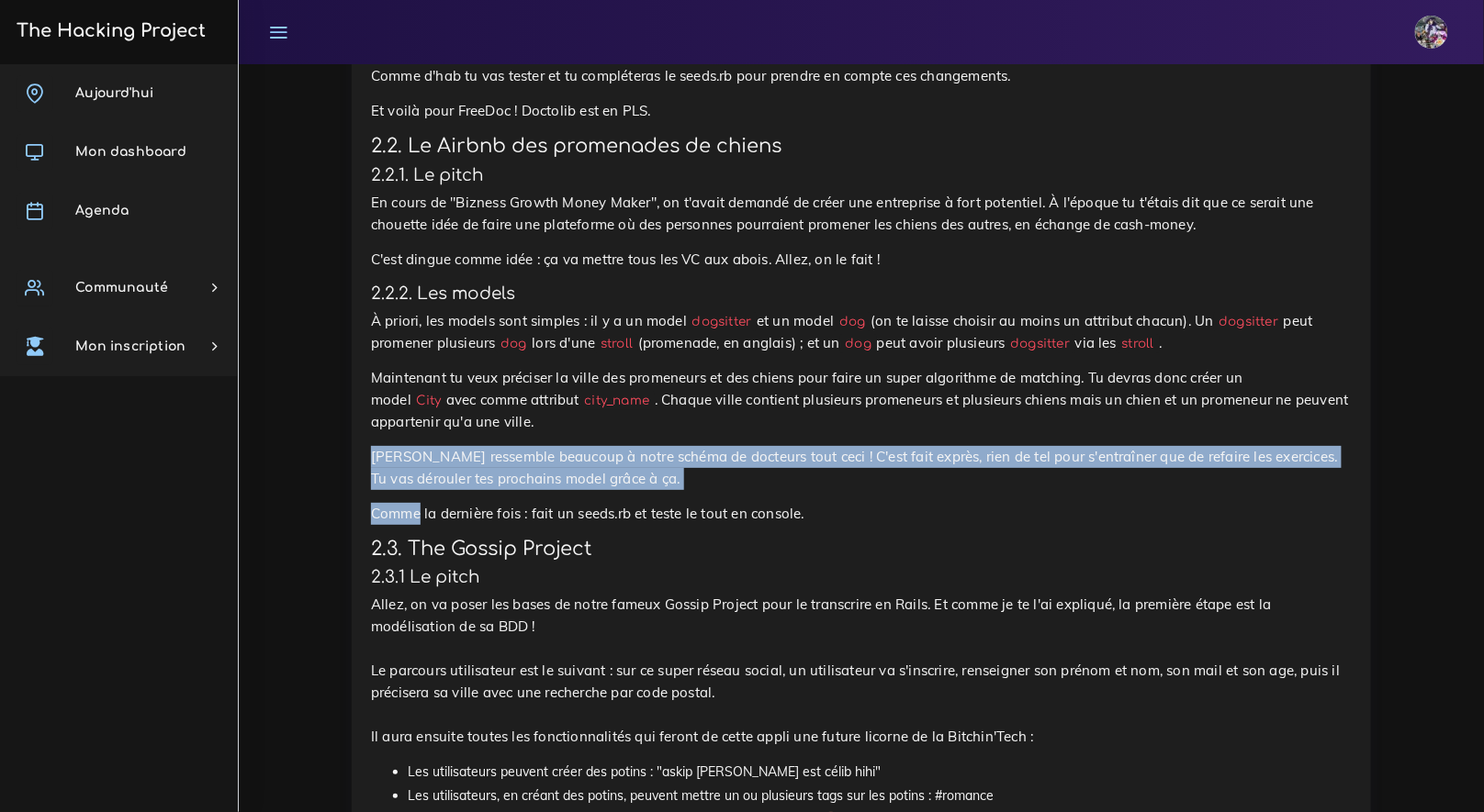
drag, startPoint x: 404, startPoint y: 460, endPoint x: 648, endPoint y: 503, distance: 247.8
click at [648, 503] on div "Petits sites de BDD relationnelles Tu vas faire quelques sites qui vont t'entra…" at bounding box center [861, 782] width 1019 height 4130
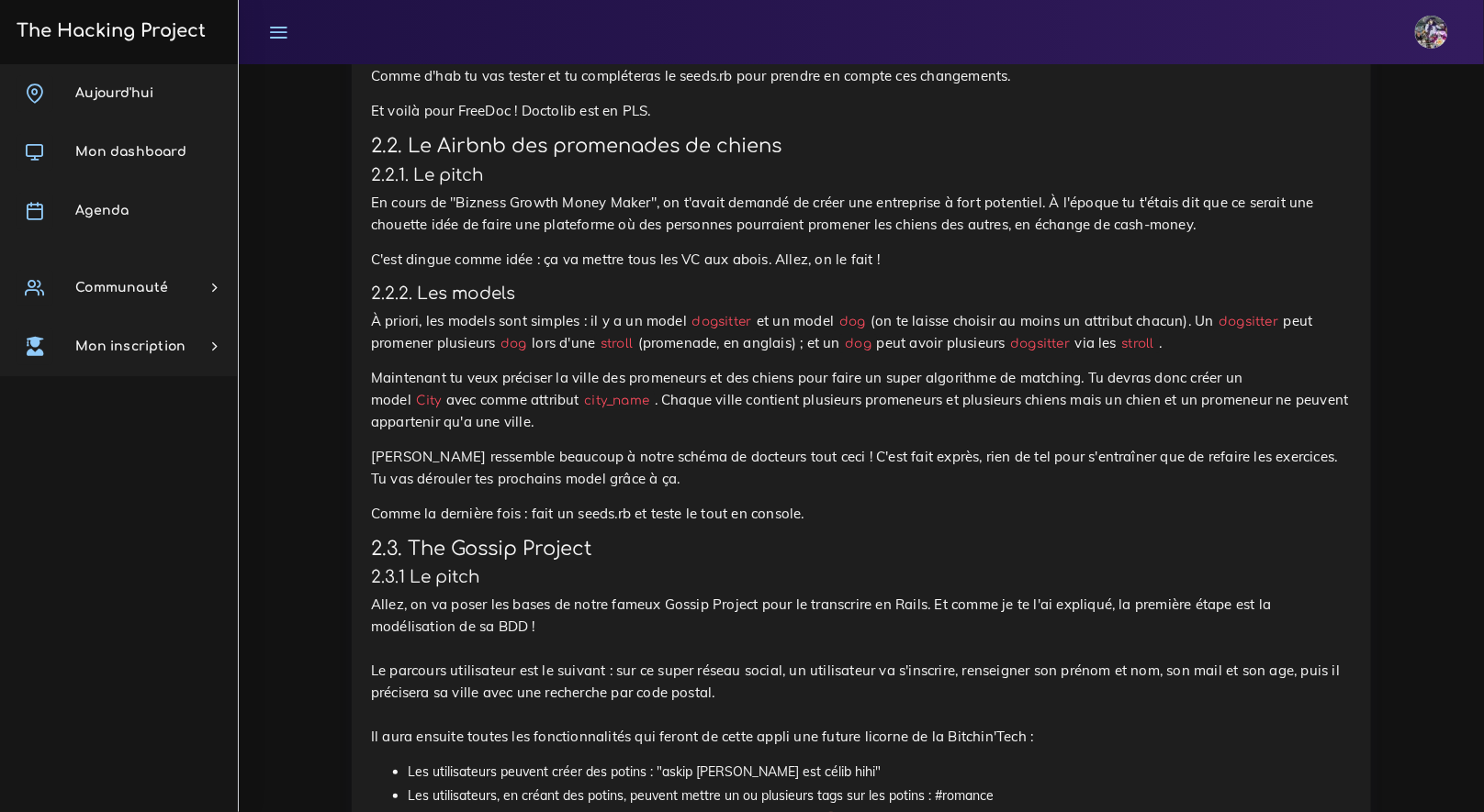
click at [649, 502] on div "Petits sites de BDD relationnelles Tu vas faire quelques sites qui vont t'entra…" at bounding box center [861, 776] width 981 height 4078
drag, startPoint x: 854, startPoint y: 522, endPoint x: 534, endPoint y: 533, distance: 320.2
click at [534, 533] on div "Petits sites de BDD relationnelles Tu vas faire quelques sites qui vont t'entra…" at bounding box center [861, 776] width 981 height 4078
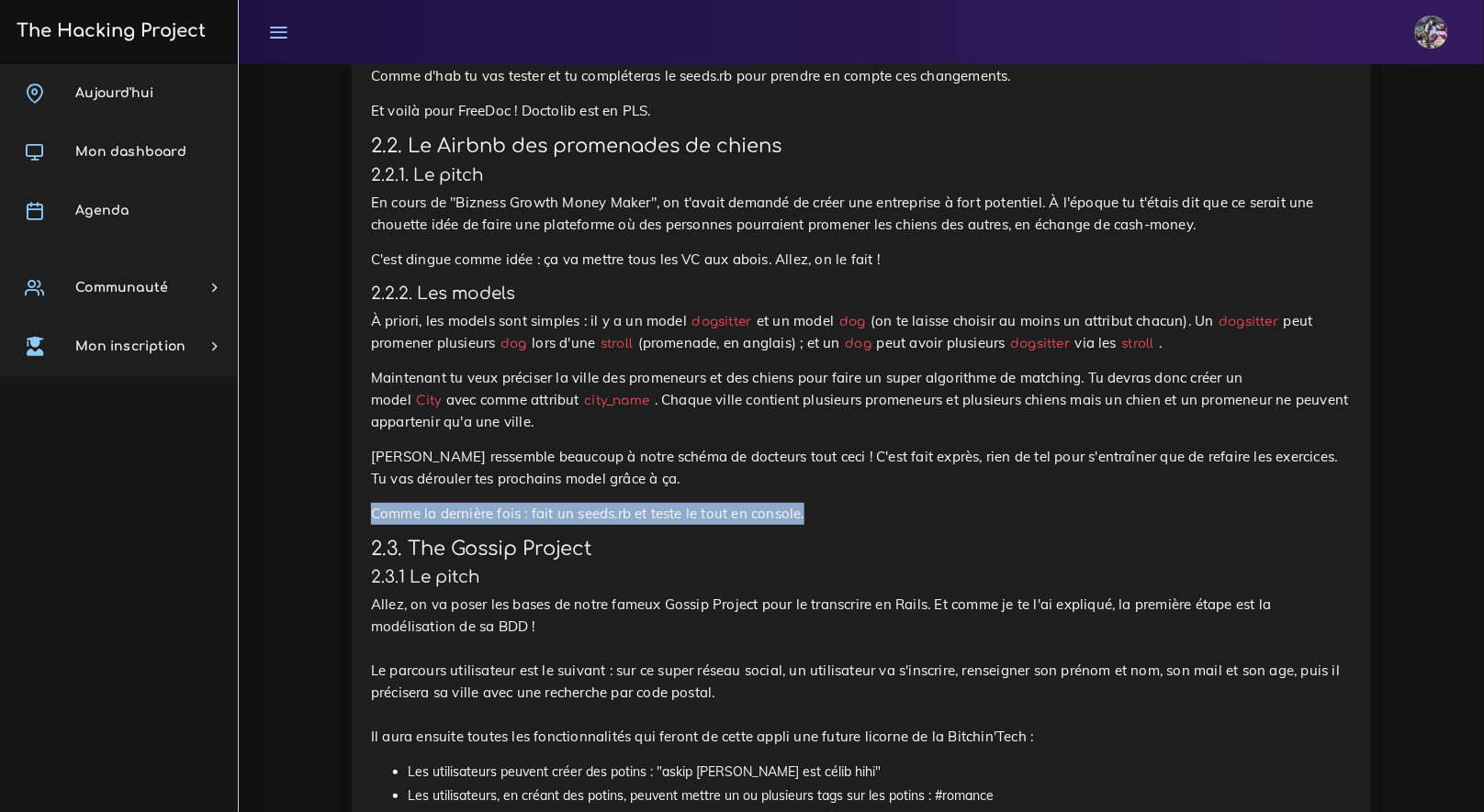
drag, startPoint x: 432, startPoint y: 523, endPoint x: 834, endPoint y: 524, distance: 402.0
click at [834, 524] on div "Petits sites de BDD relationnelles Tu vas faire quelques sites qui vont t'entra…" at bounding box center [861, 782] width 1019 height 4130
click at [684, 503] on div "Petits sites de BDD relationnelles Tu vas faire quelques sites qui vont t'entra…" at bounding box center [861, 776] width 981 height 4078
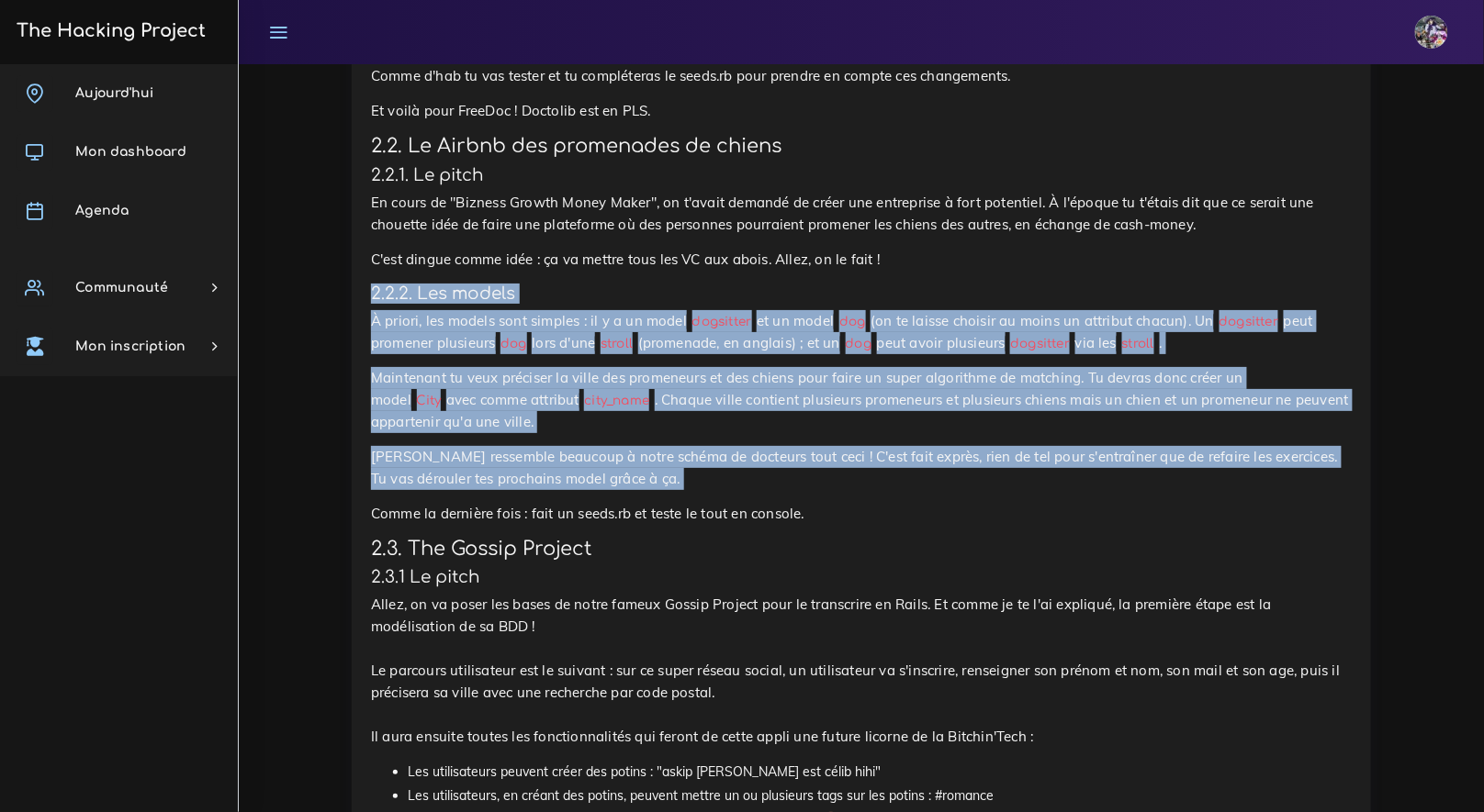
drag, startPoint x: 375, startPoint y: 287, endPoint x: 800, endPoint y: 512, distance: 480.9
click at [794, 507] on div "Petits sites de BDD relationnelles Tu vas faire quelques sites qui vont t'entra…" at bounding box center [861, 776] width 981 height 4078
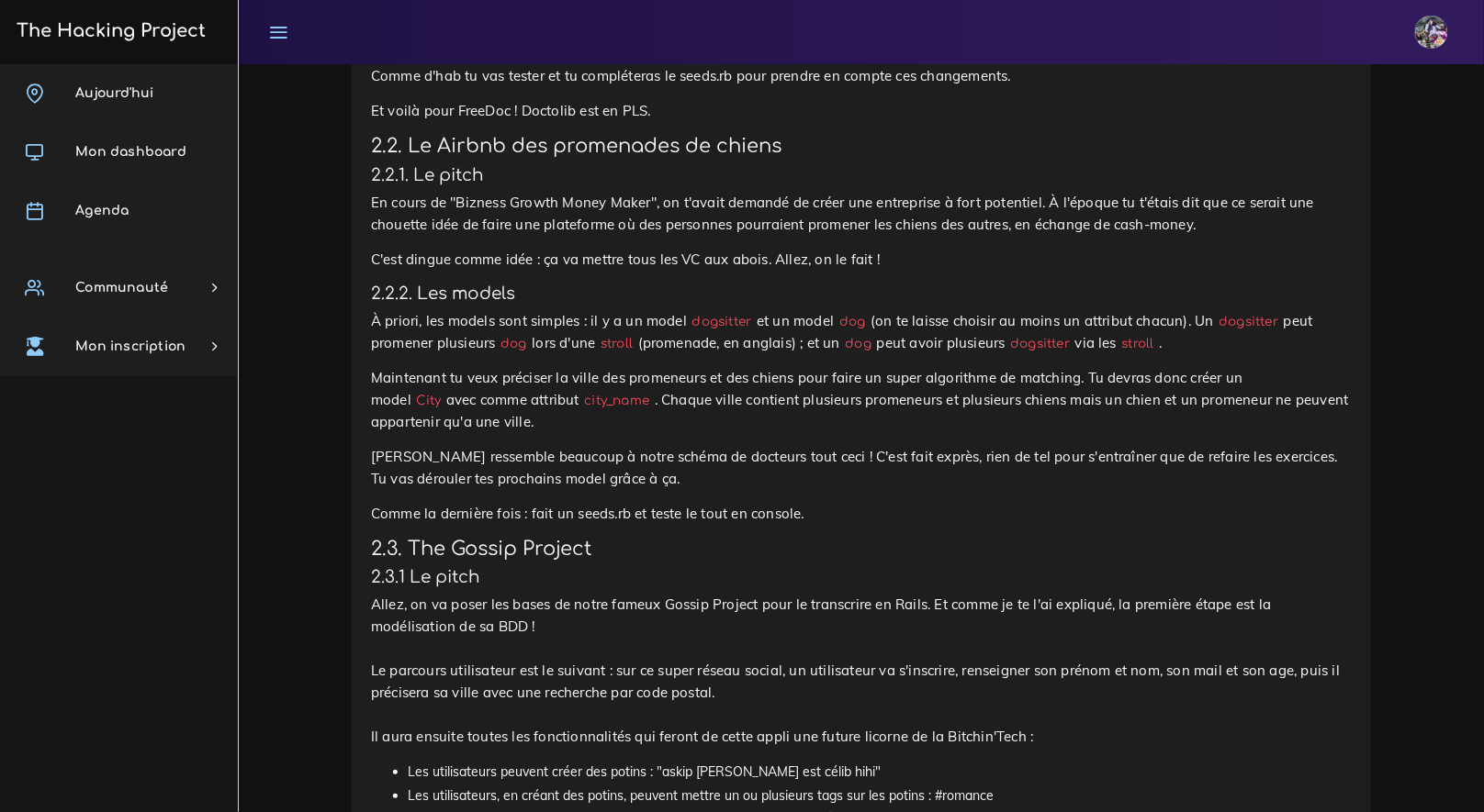
click at [803, 515] on p "Comme la dernière fois : fait un seeds.rb et teste le tout en console." at bounding box center [861, 514] width 981 height 22
drag, startPoint x: 373, startPoint y: 324, endPoint x: 573, endPoint y: 325, distance: 200.0
click at [573, 325] on p "À priori, les models sont simples : il y a un model dogsitter et un model dog (…" at bounding box center [861, 333] width 981 height 45
click at [599, 316] on p "À priori, les models sont simples : il y a un model dogsitter et un model dog (…" at bounding box center [861, 333] width 981 height 45
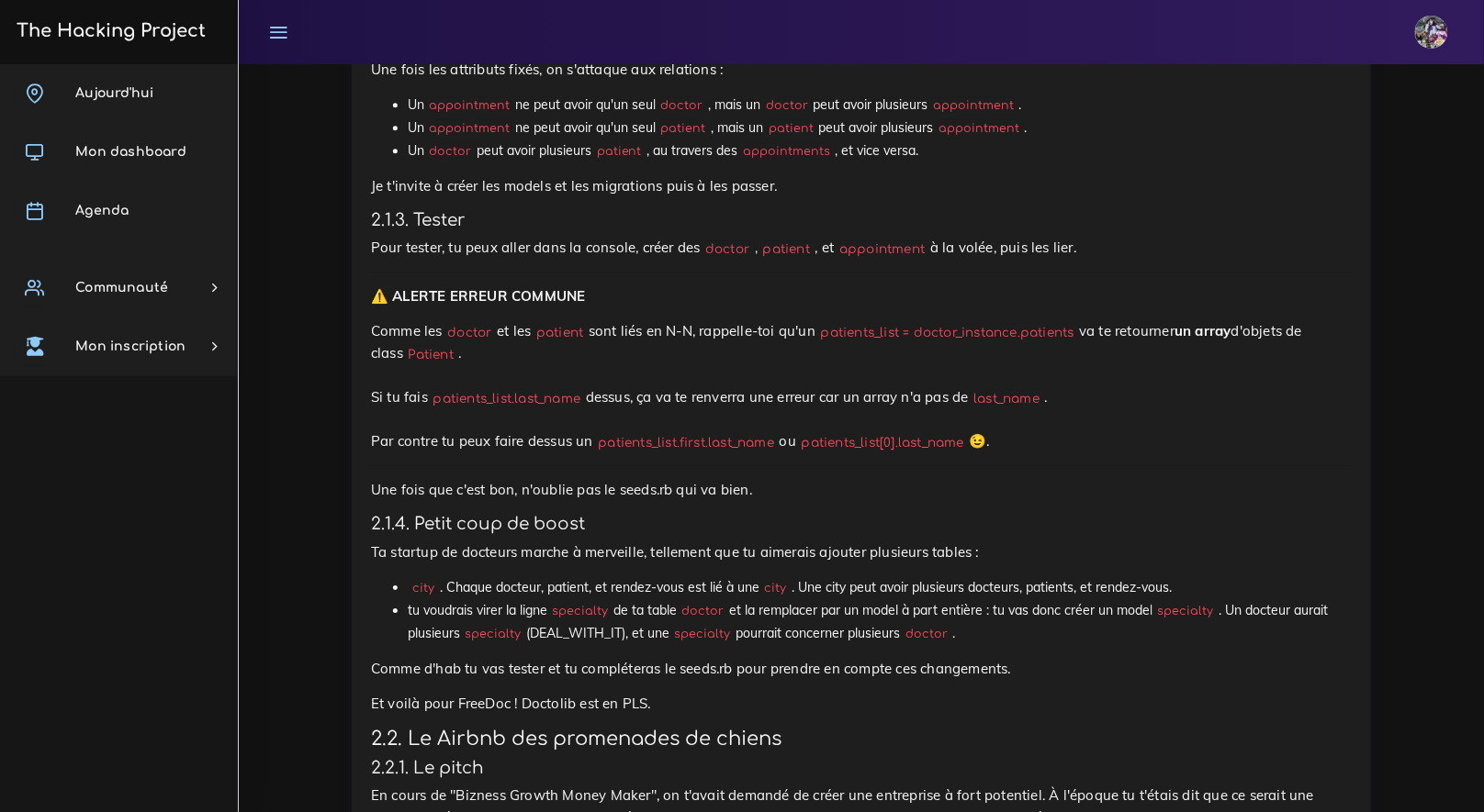
scroll to position [1523, 0]
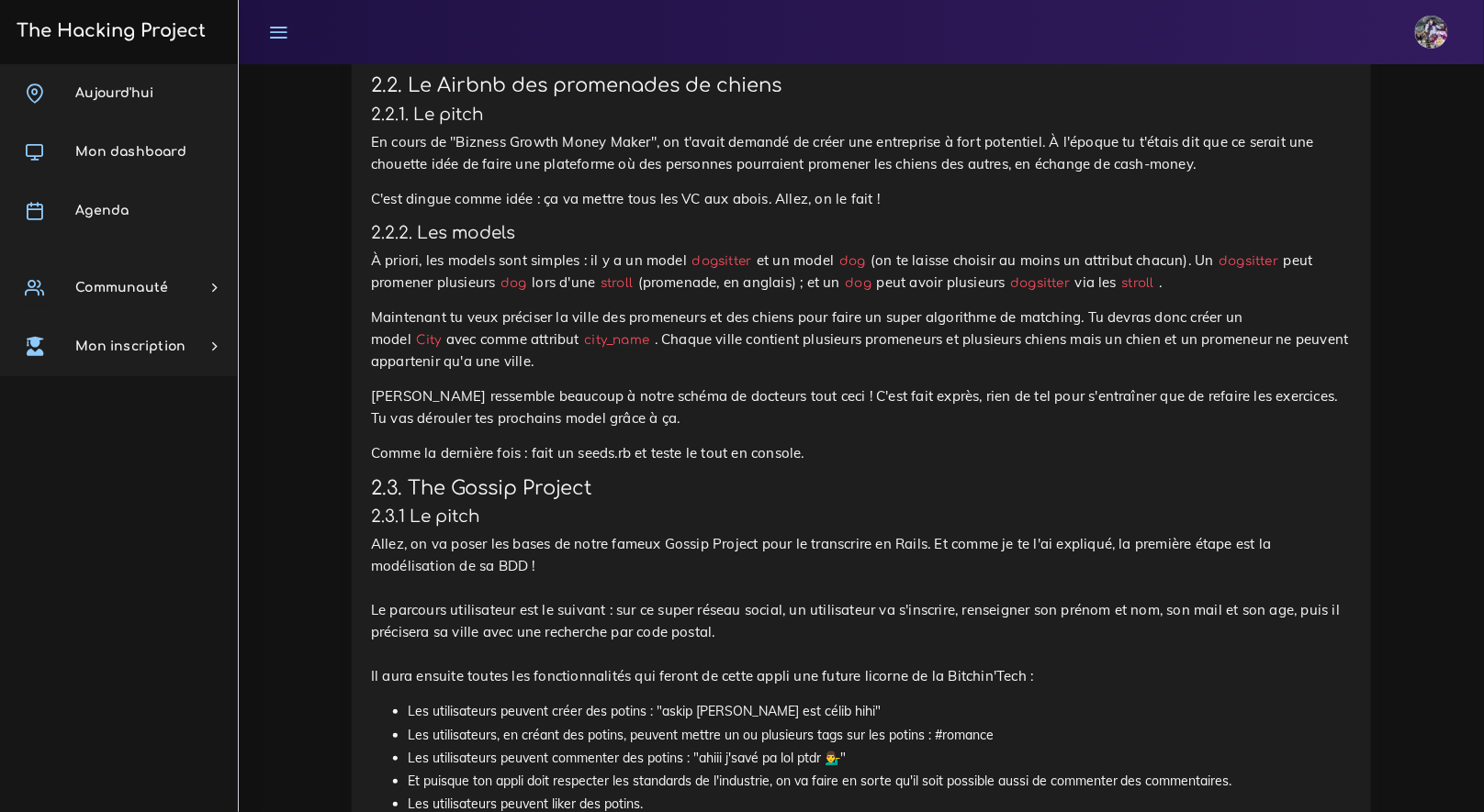
scroll to position [2108, 0]
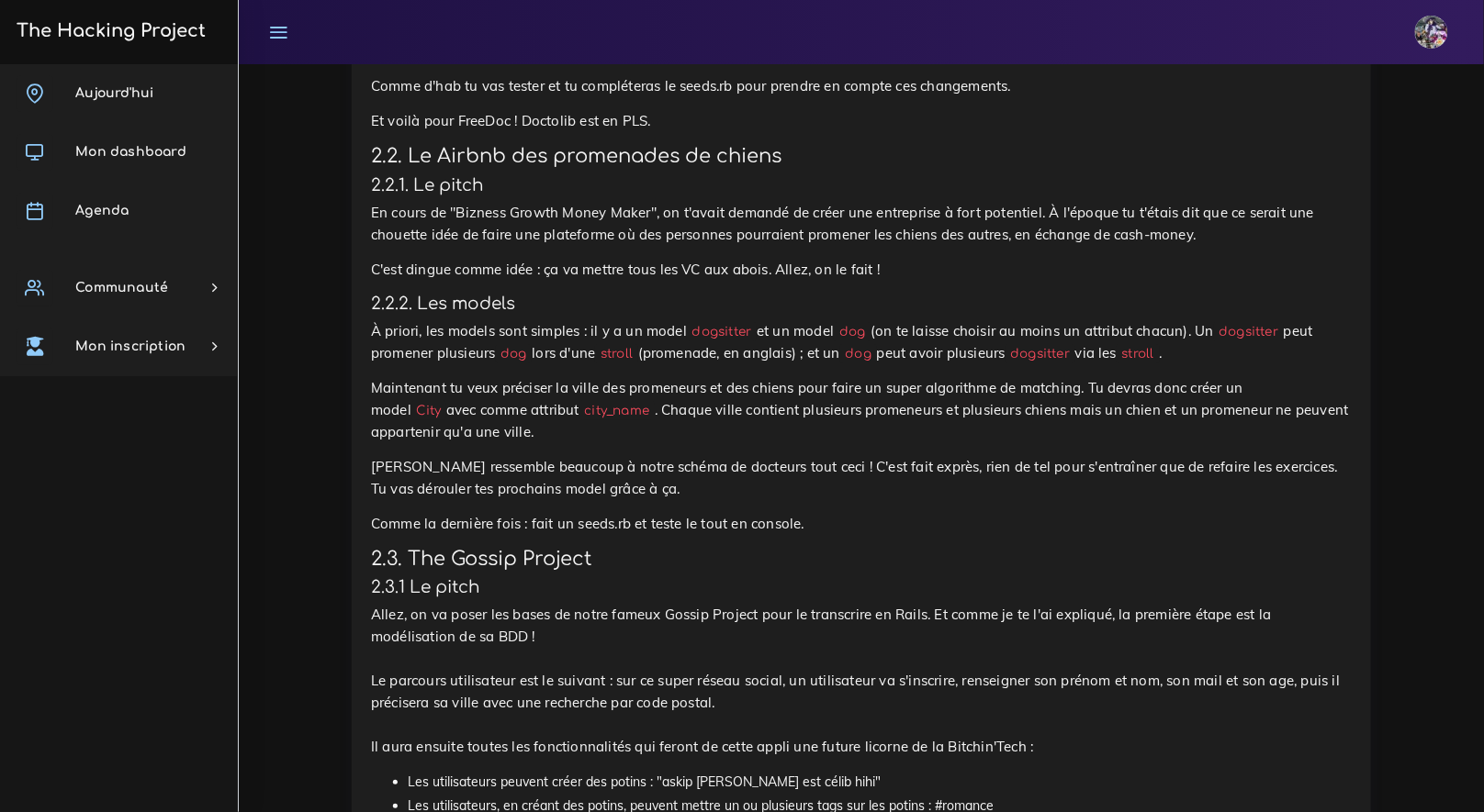
drag, startPoint x: 390, startPoint y: 362, endPoint x: 422, endPoint y: 362, distance: 32.0
click at [403, 362] on p "À priori, les models sont simples : il y a un model dogsitter et un model dog (…" at bounding box center [861, 343] width 981 height 45
drag, startPoint x: 1208, startPoint y: 332, endPoint x: 534, endPoint y: 365, distance: 674.8
click at [534, 365] on p "À priori, les models sont simples : il y a un model dogsitter et un model dog (…" at bounding box center [861, 343] width 981 height 45
